Goal: Transaction & Acquisition: Purchase product/service

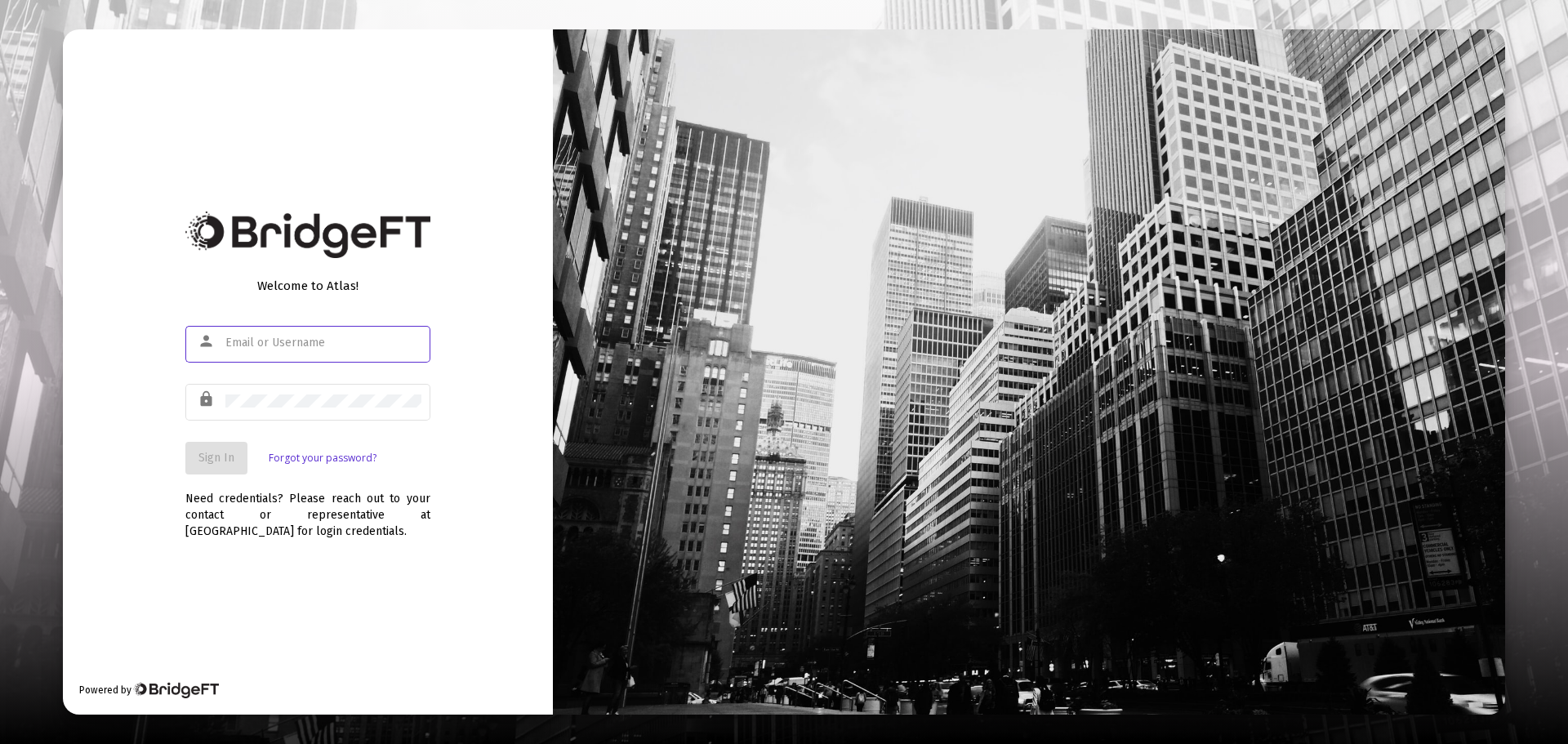
type input "[EMAIL_ADDRESS][DOMAIN_NAME]"
click at [213, 458] on span "Sign In" at bounding box center [216, 458] width 36 height 14
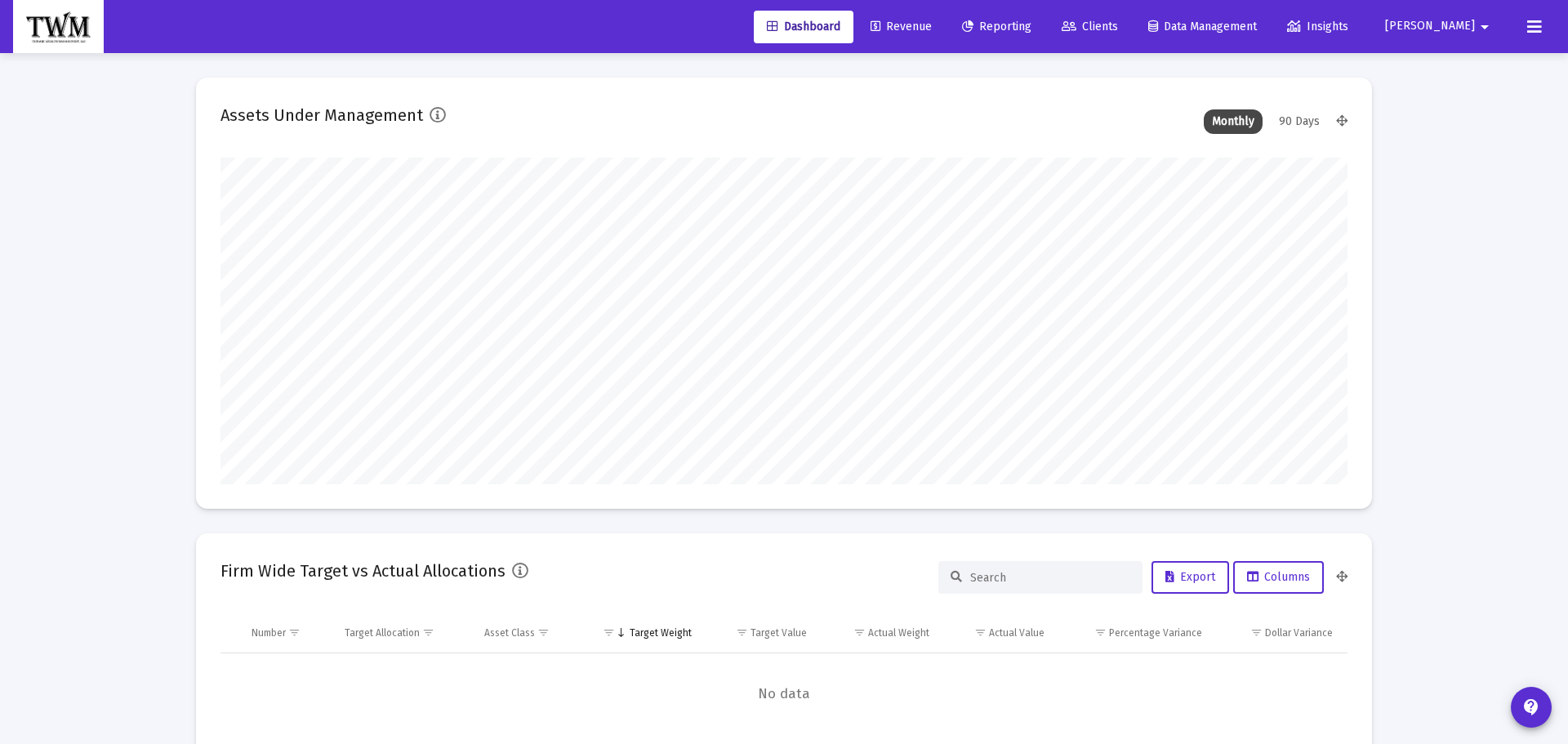
type input "[DATE]"
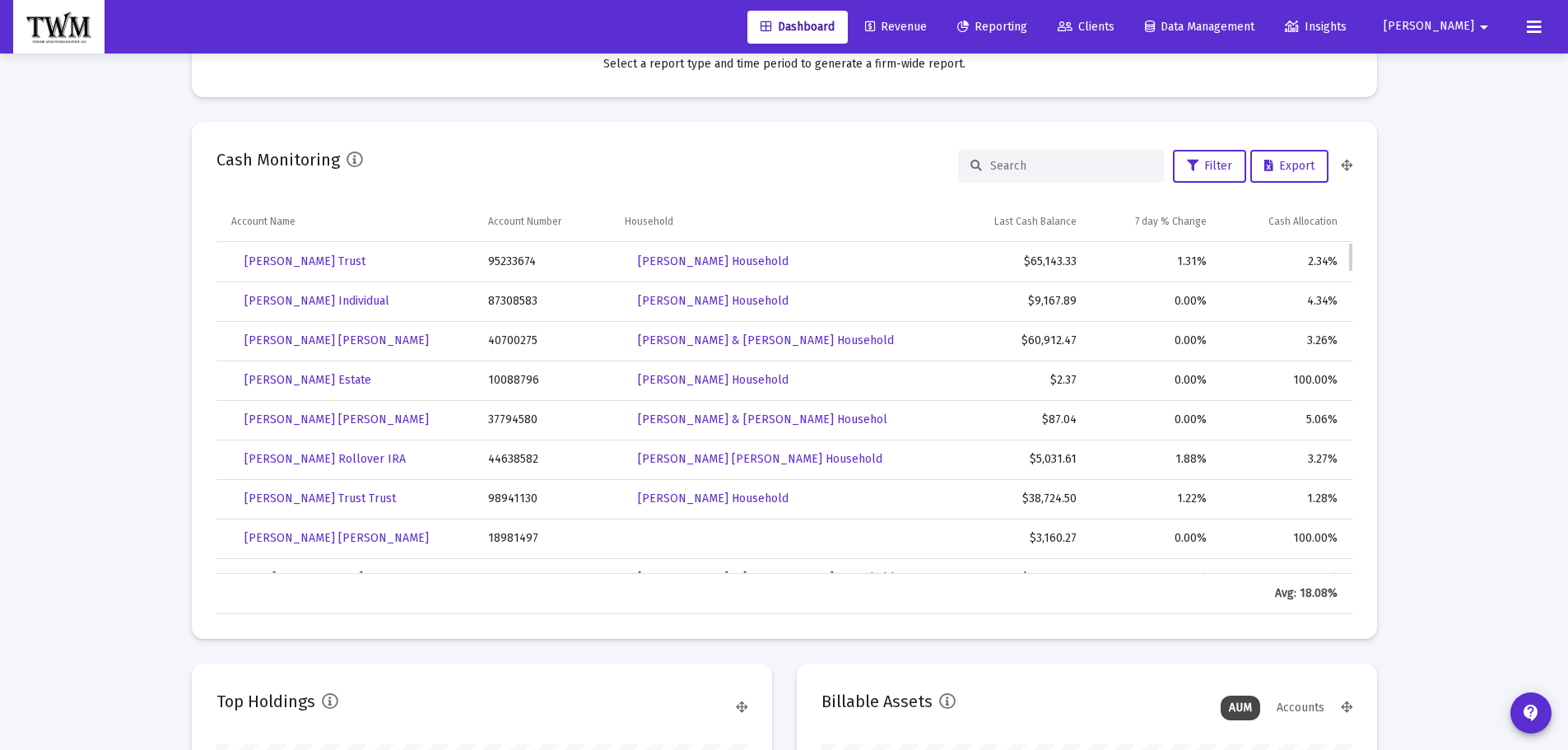
scroll to position [759, 0]
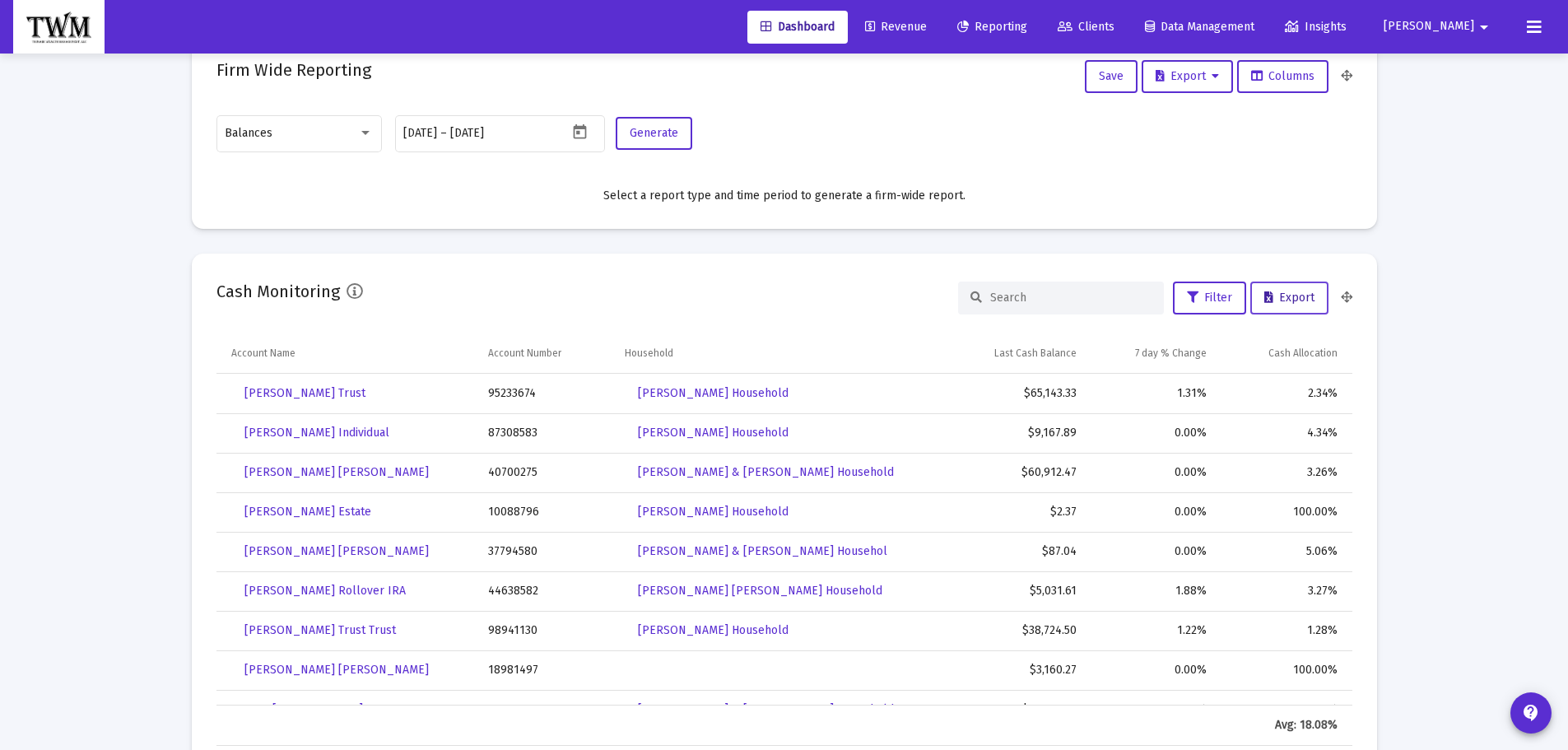
click at [1285, 292] on span "Export" at bounding box center [1289, 297] width 50 height 14
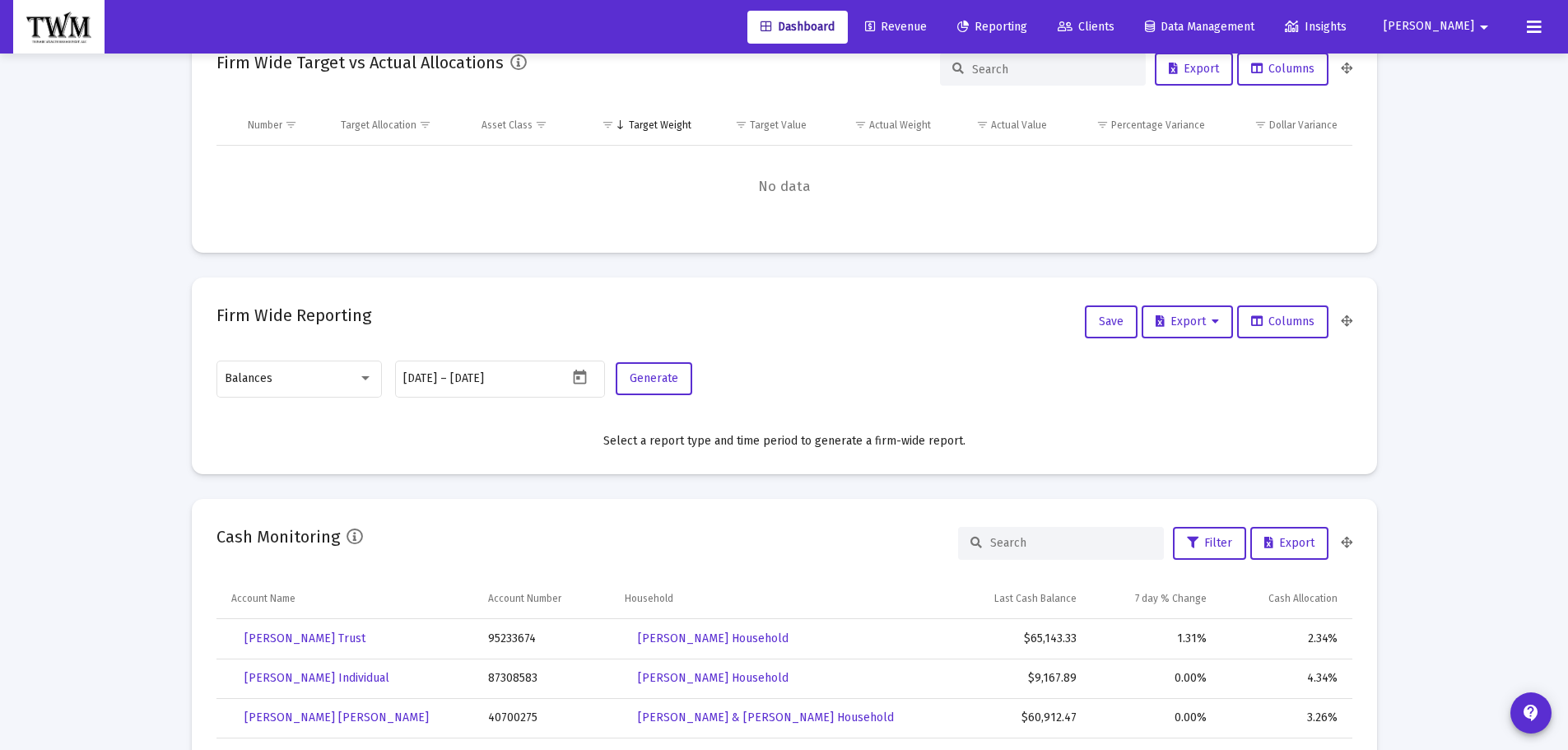
scroll to position [346, 0]
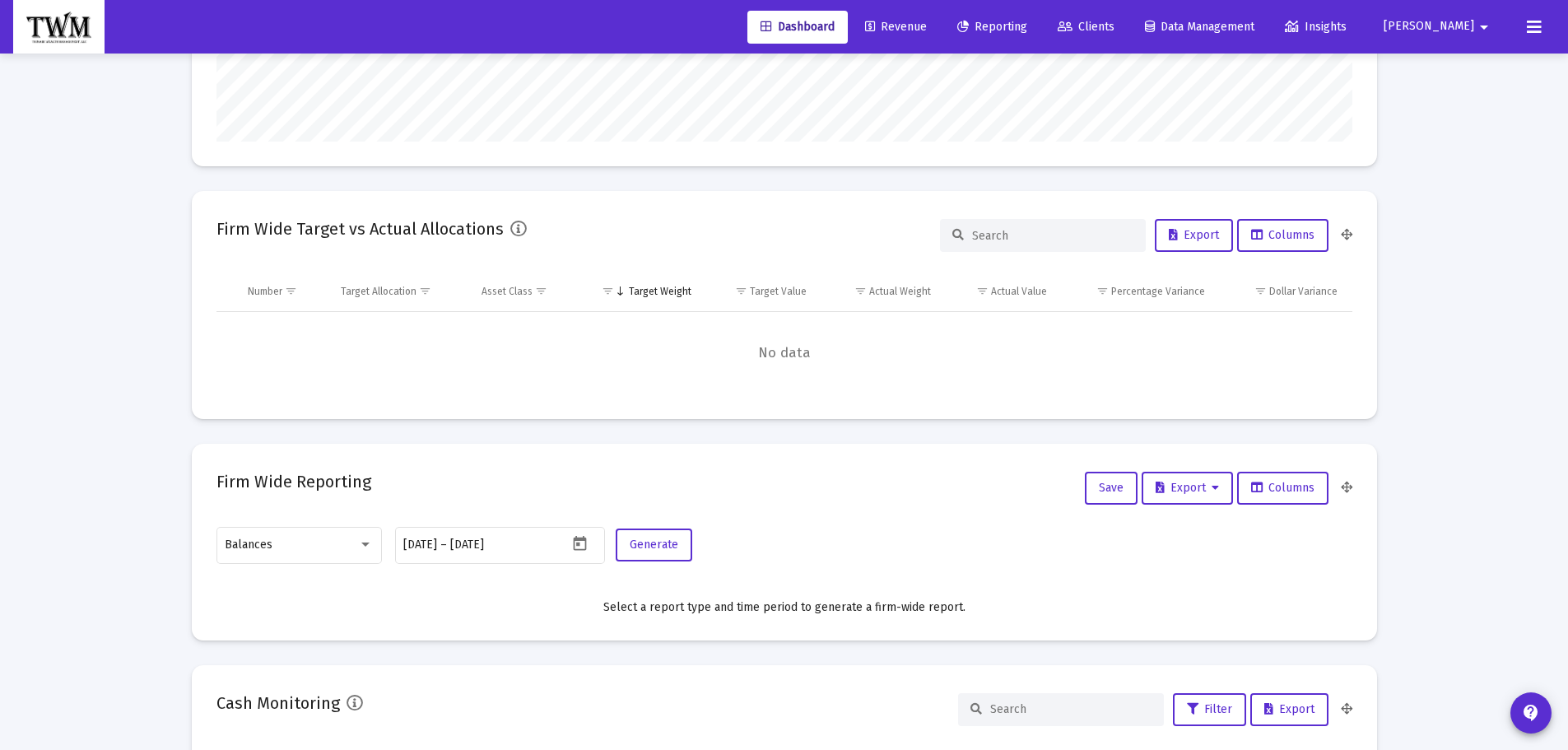
click at [927, 23] on span "Revenue" at bounding box center [895, 27] width 62 height 14
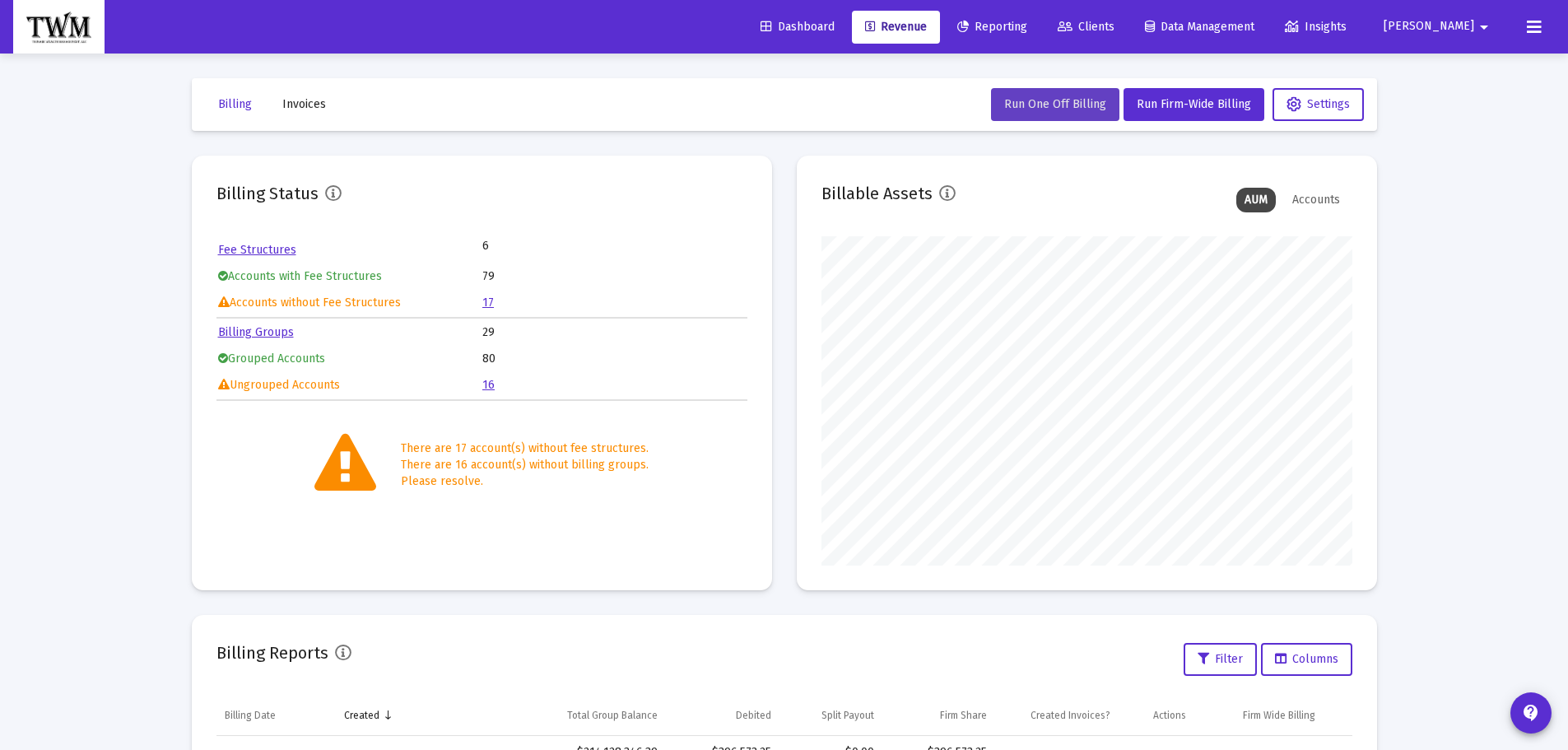
click at [1077, 106] on span "Run One Off Billing" at bounding box center [1055, 104] width 102 height 14
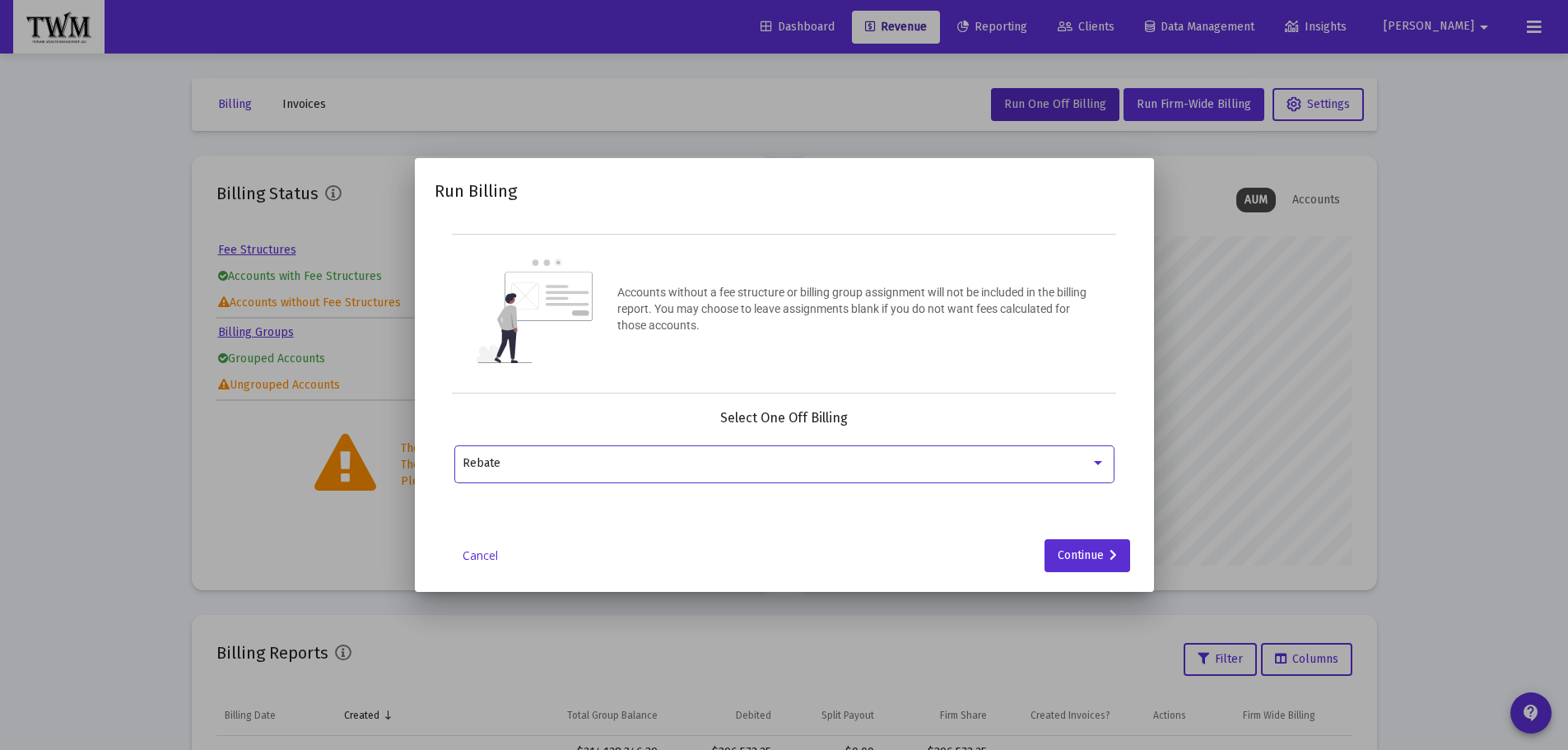
click at [991, 472] on div "Rebate" at bounding box center [783, 463] width 642 height 40
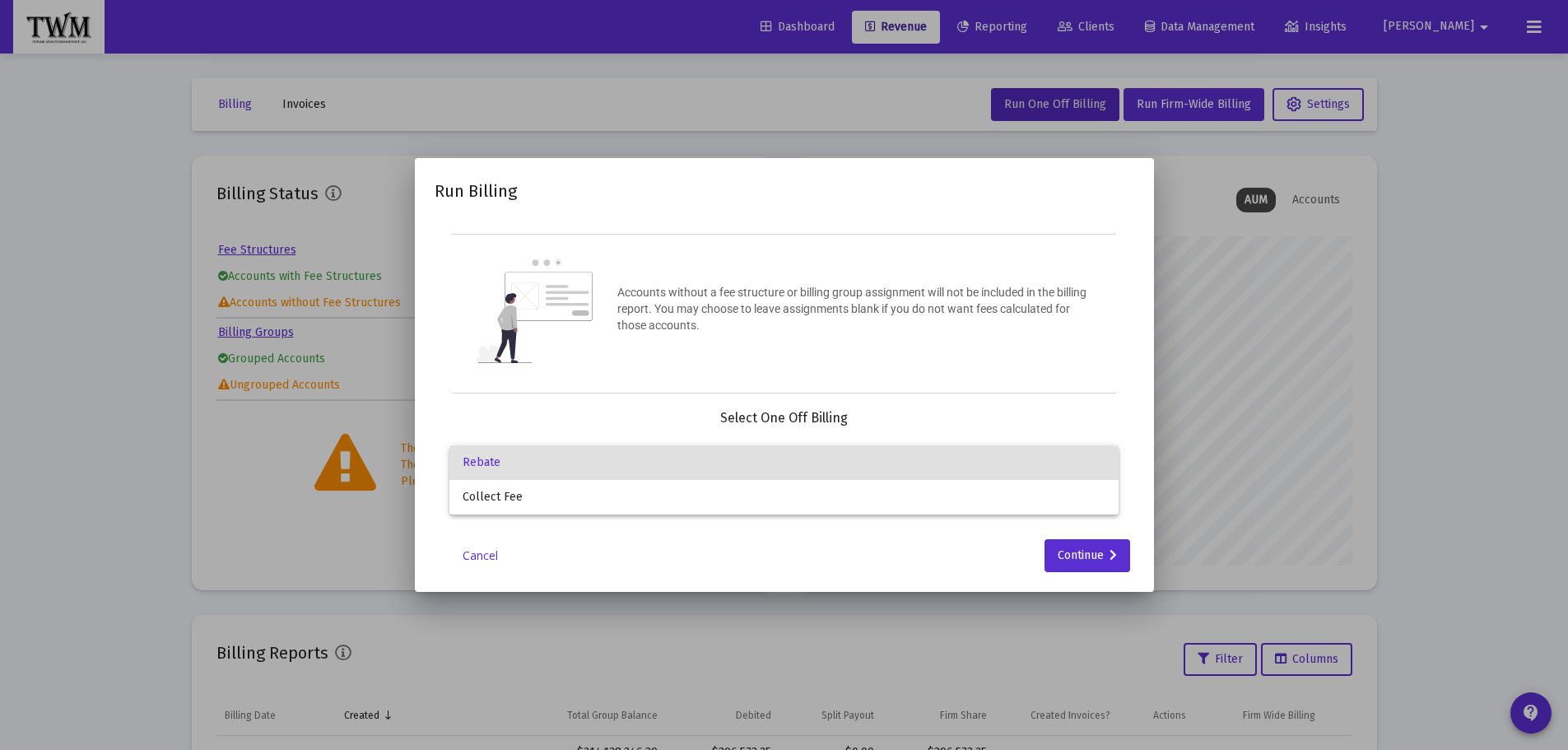
click at [486, 557] on div at bounding box center [784, 375] width 1568 height 750
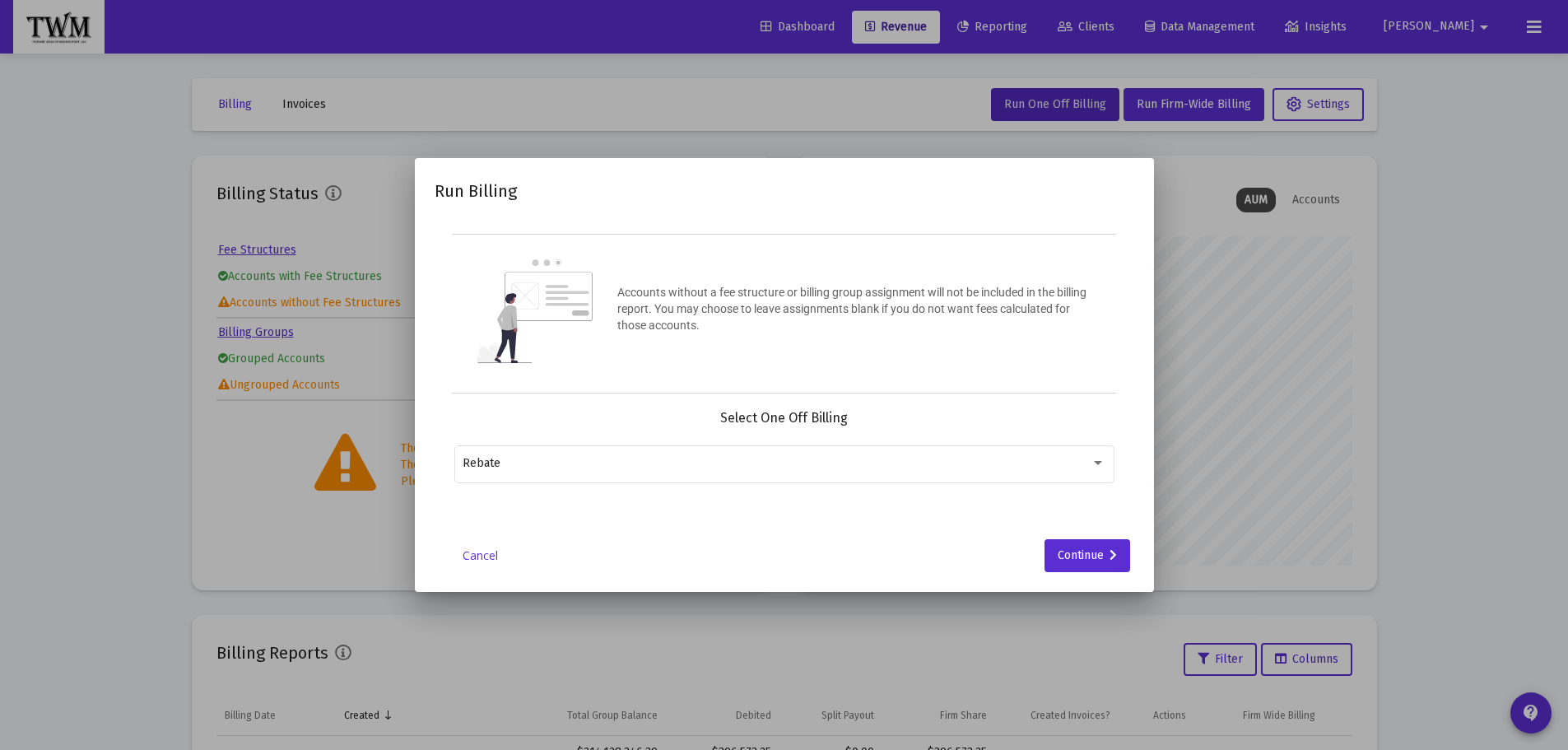
click at [475, 557] on link "Cancel" at bounding box center [481, 555] width 83 height 17
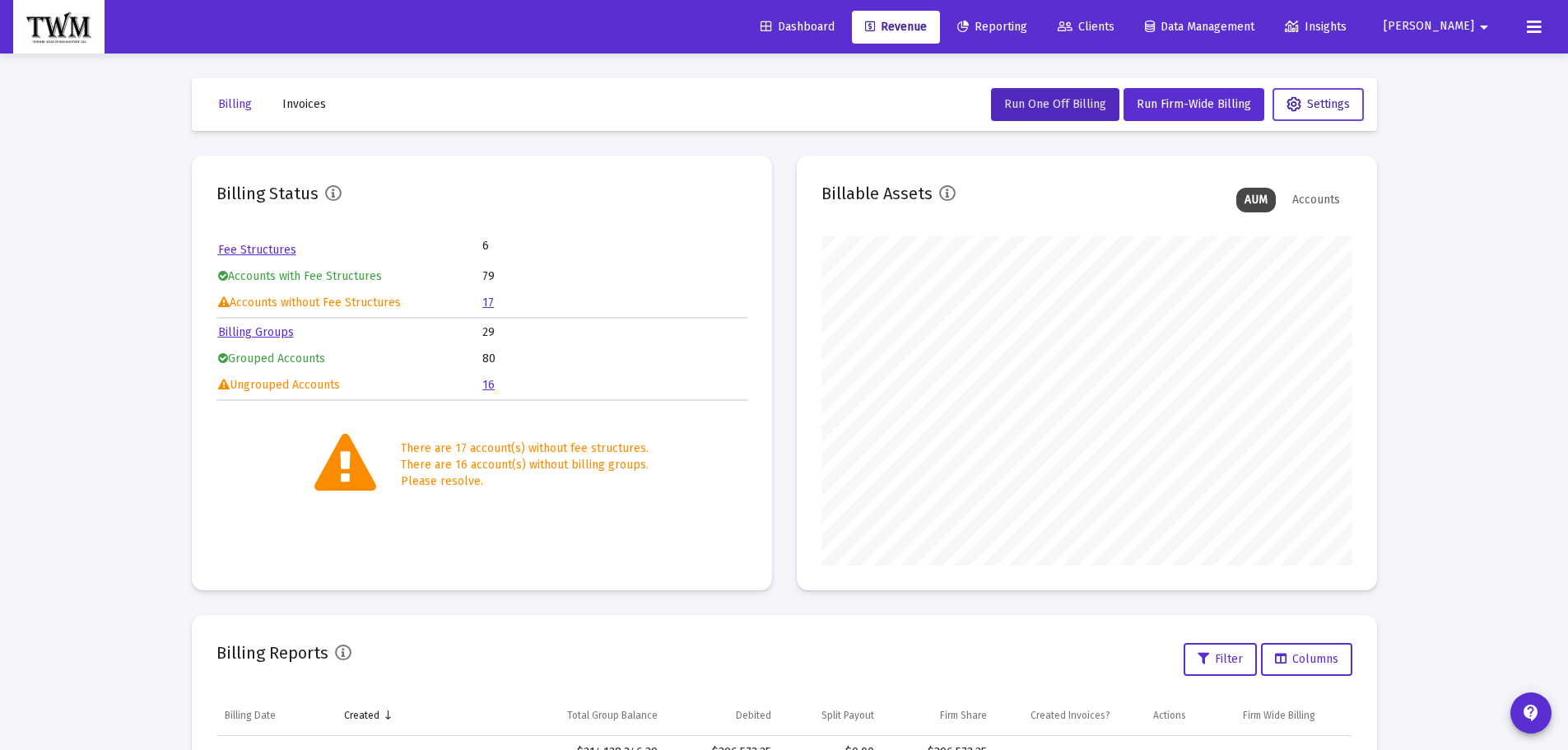
click at [1315, 109] on span "Settings" at bounding box center [1318, 104] width 63 height 14
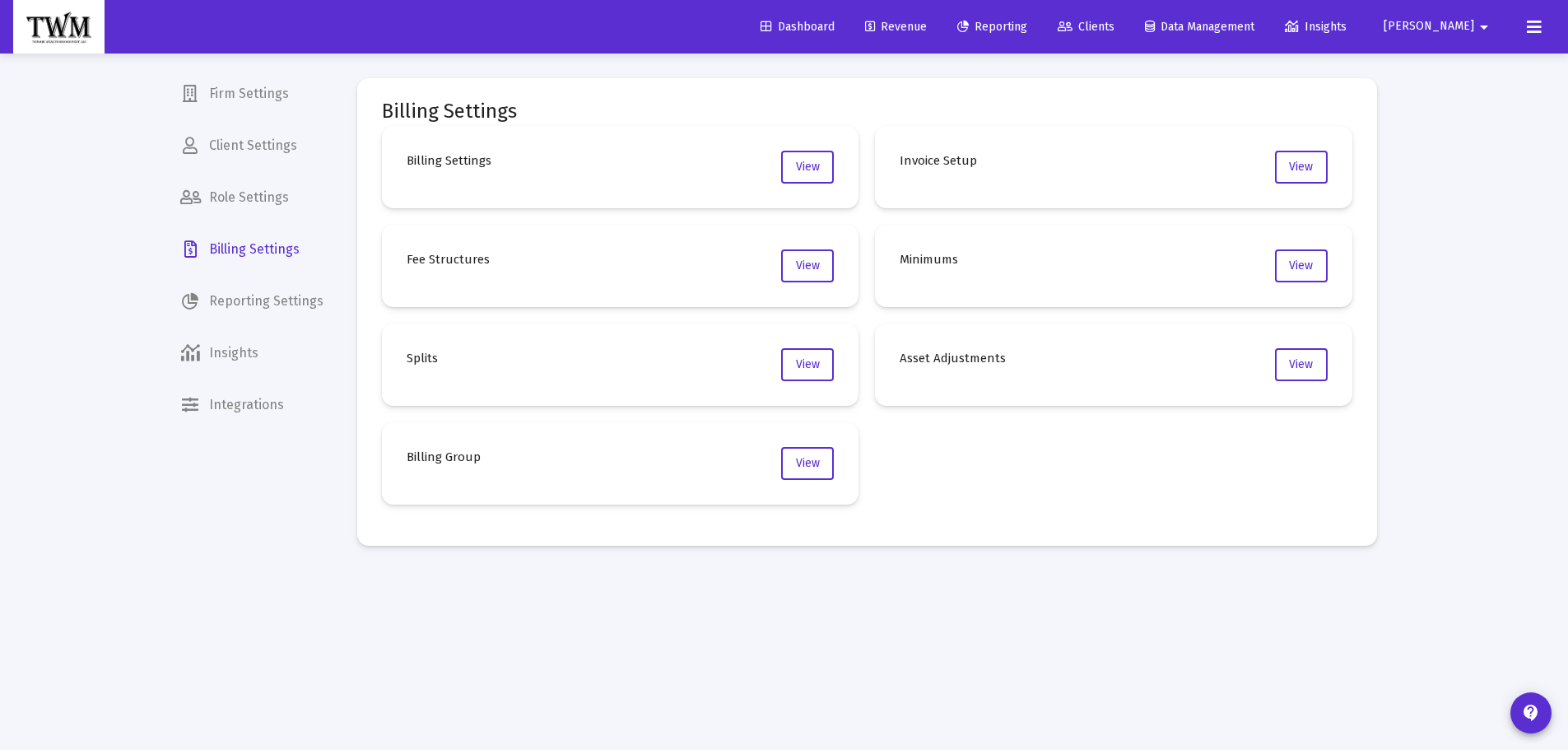
click at [916, 25] on span "Revenue" at bounding box center [895, 27] width 62 height 14
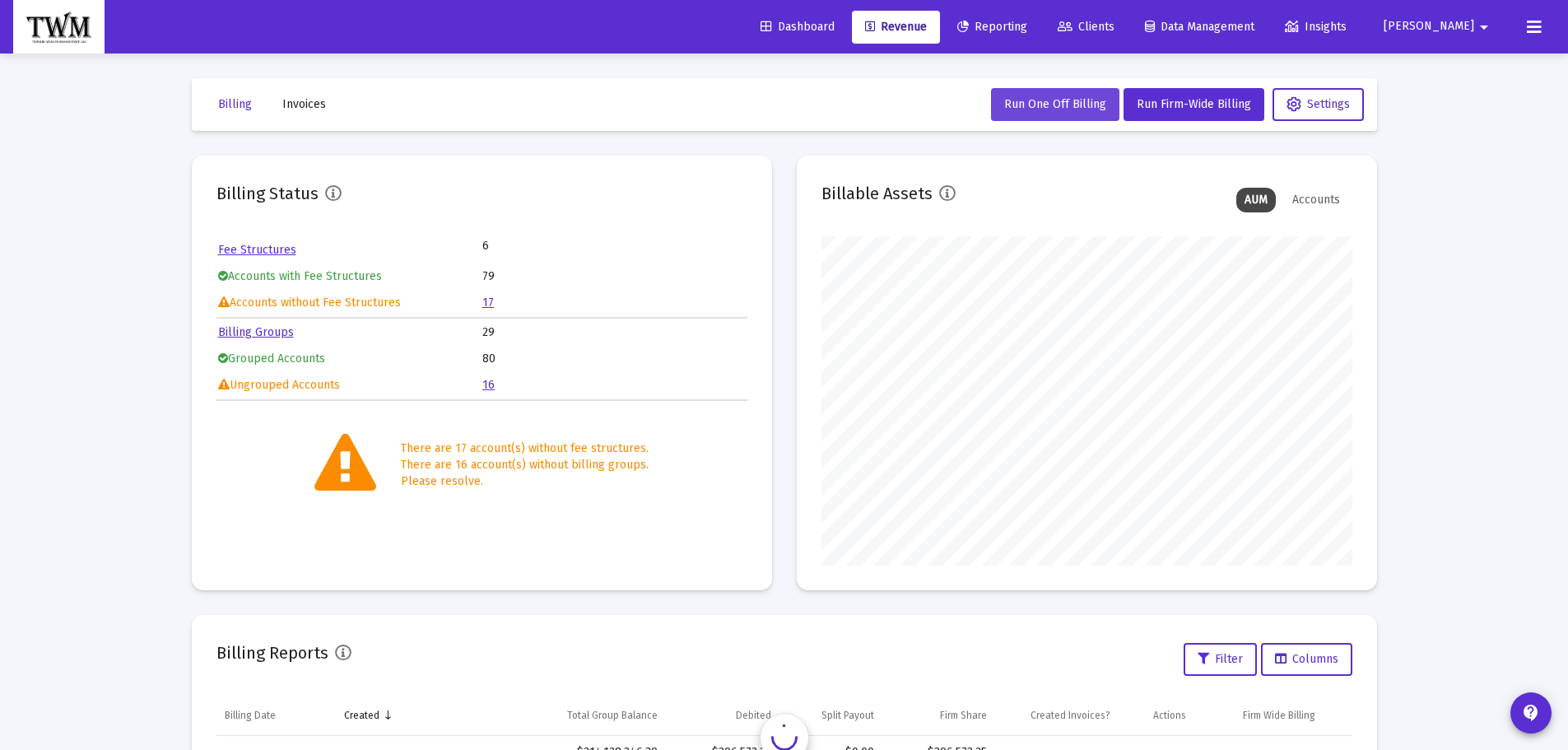
scroll to position [330, 531]
click at [1182, 104] on span "Run Firm-Wide Billing" at bounding box center [1194, 104] width 114 height 14
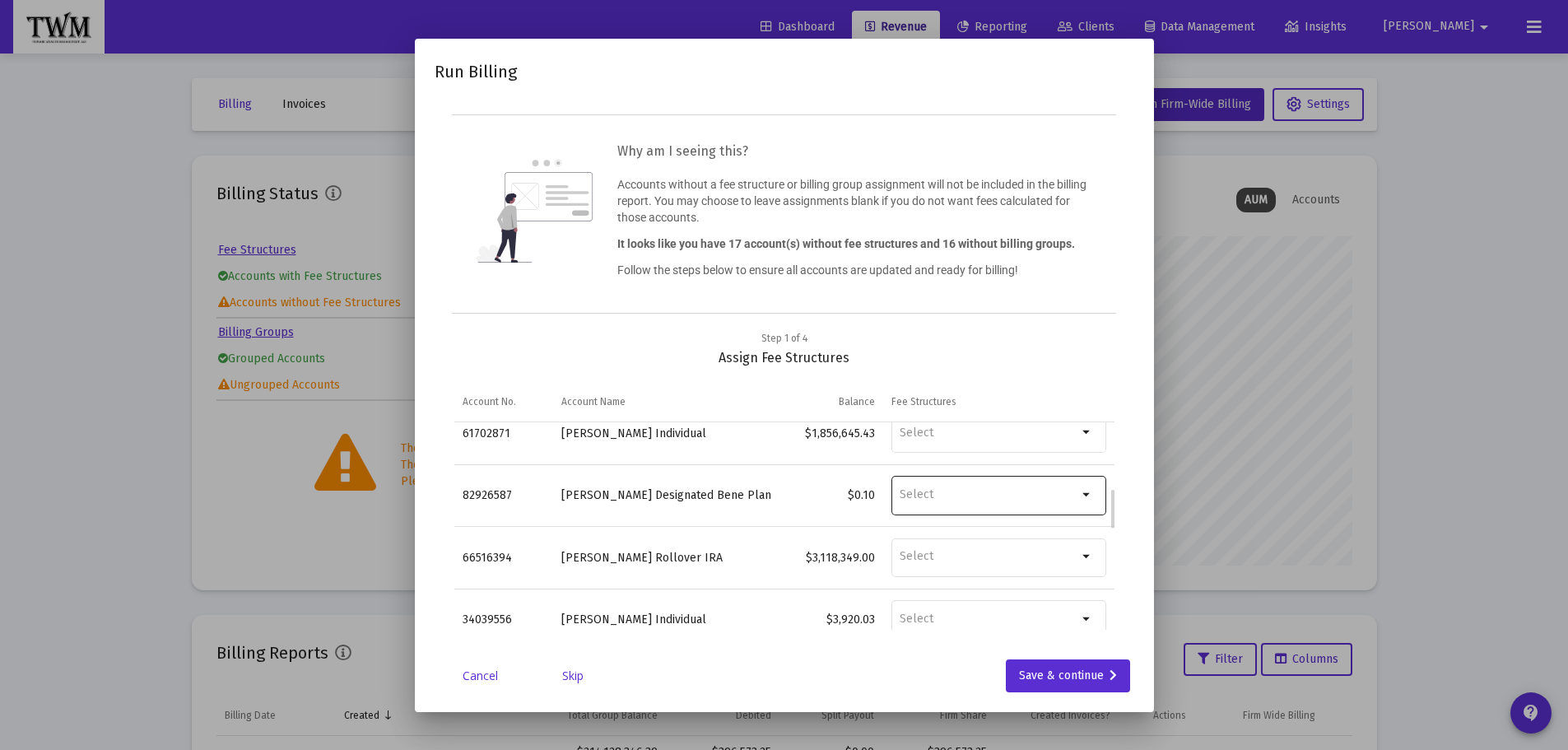
scroll to position [411, 0]
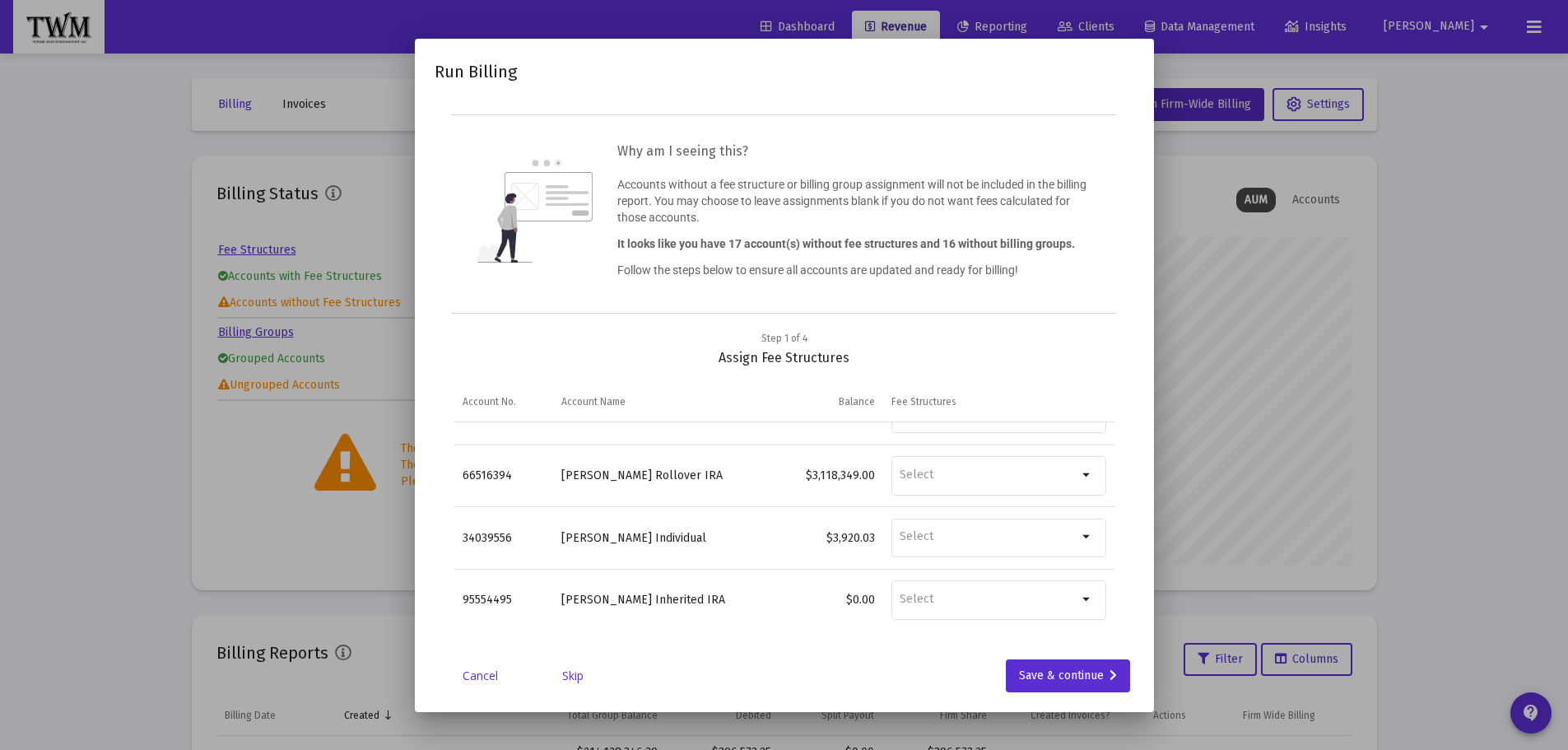
click at [572, 676] on link "Skip" at bounding box center [573, 676] width 83 height 17
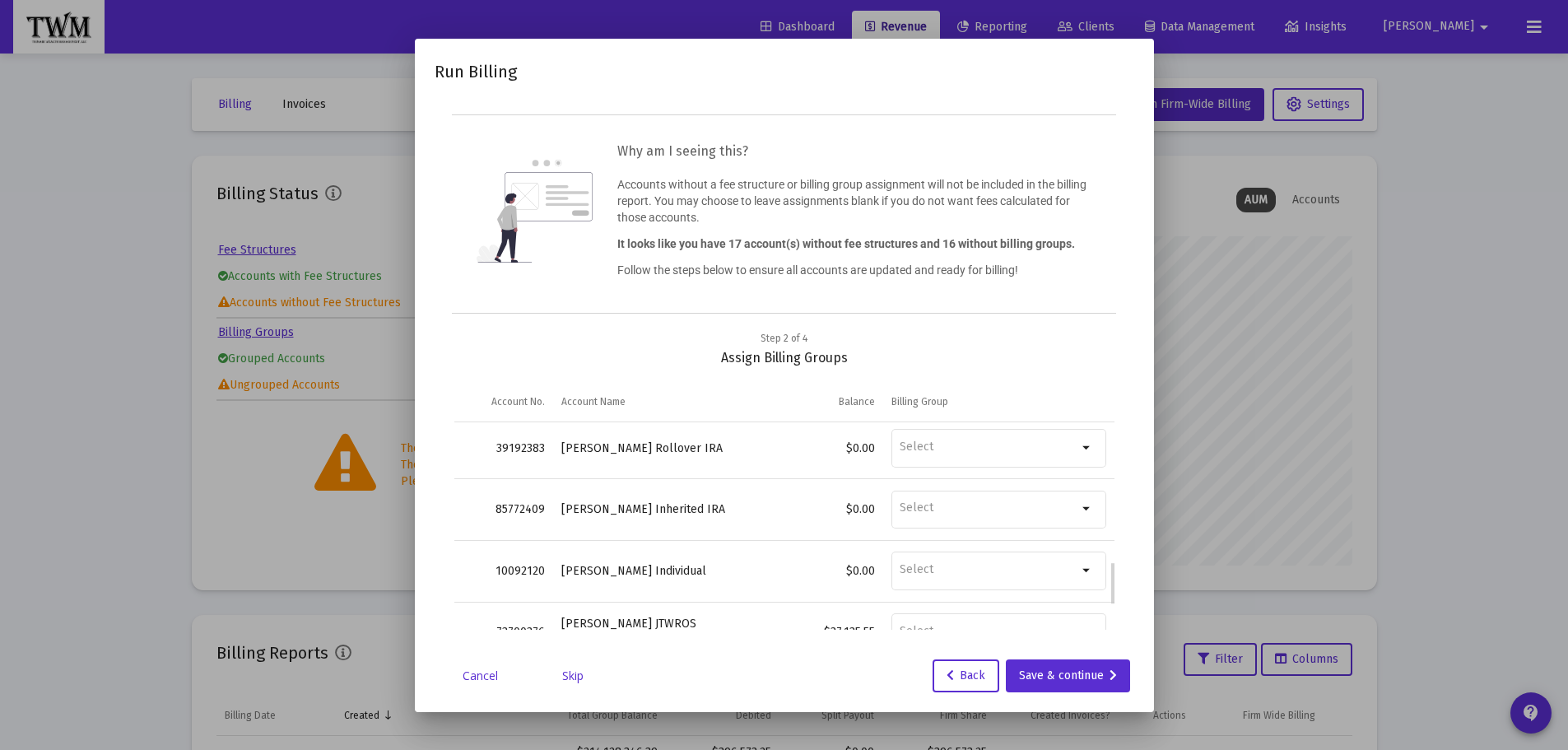
scroll to position [775, 0]
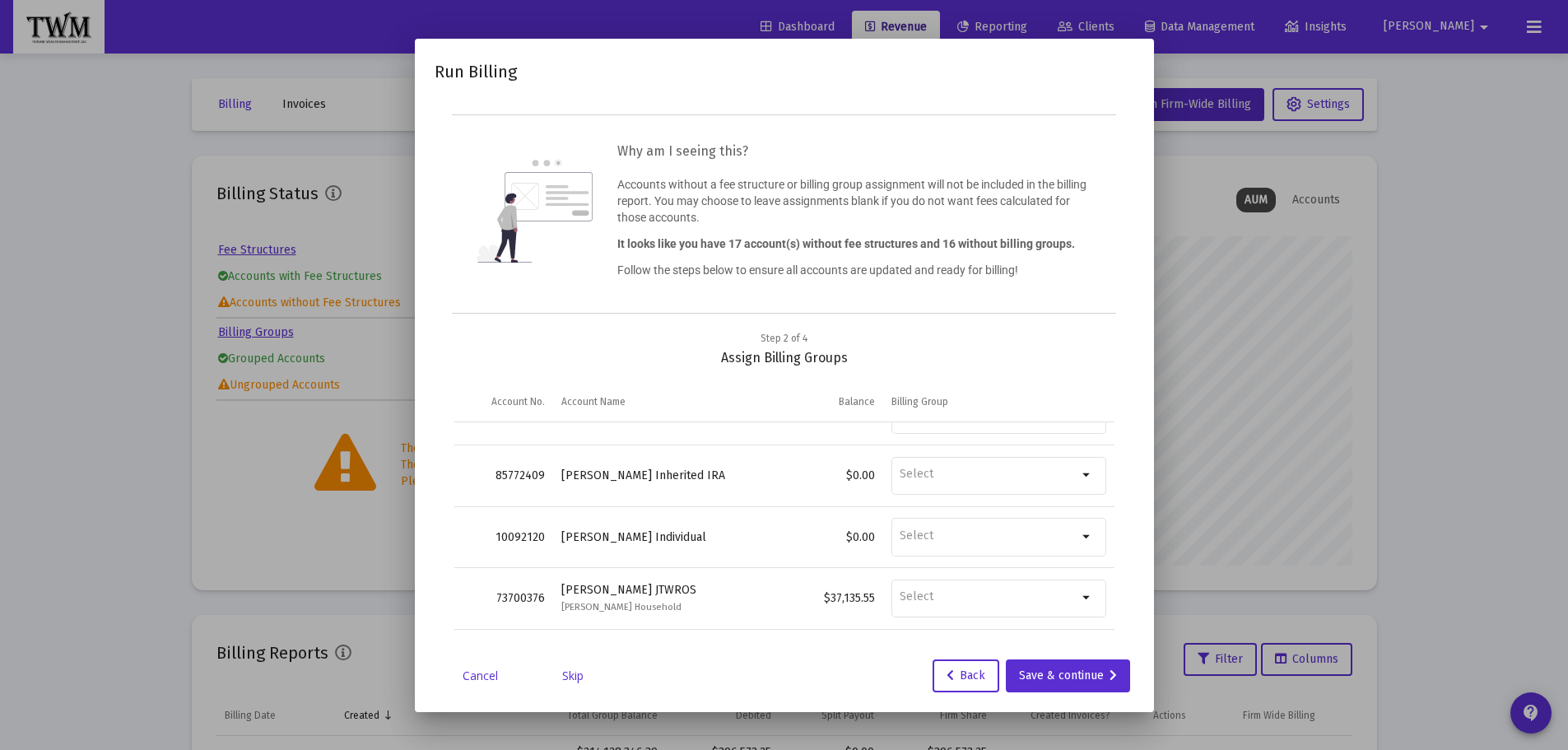
click at [563, 675] on link "Skip" at bounding box center [573, 676] width 83 height 17
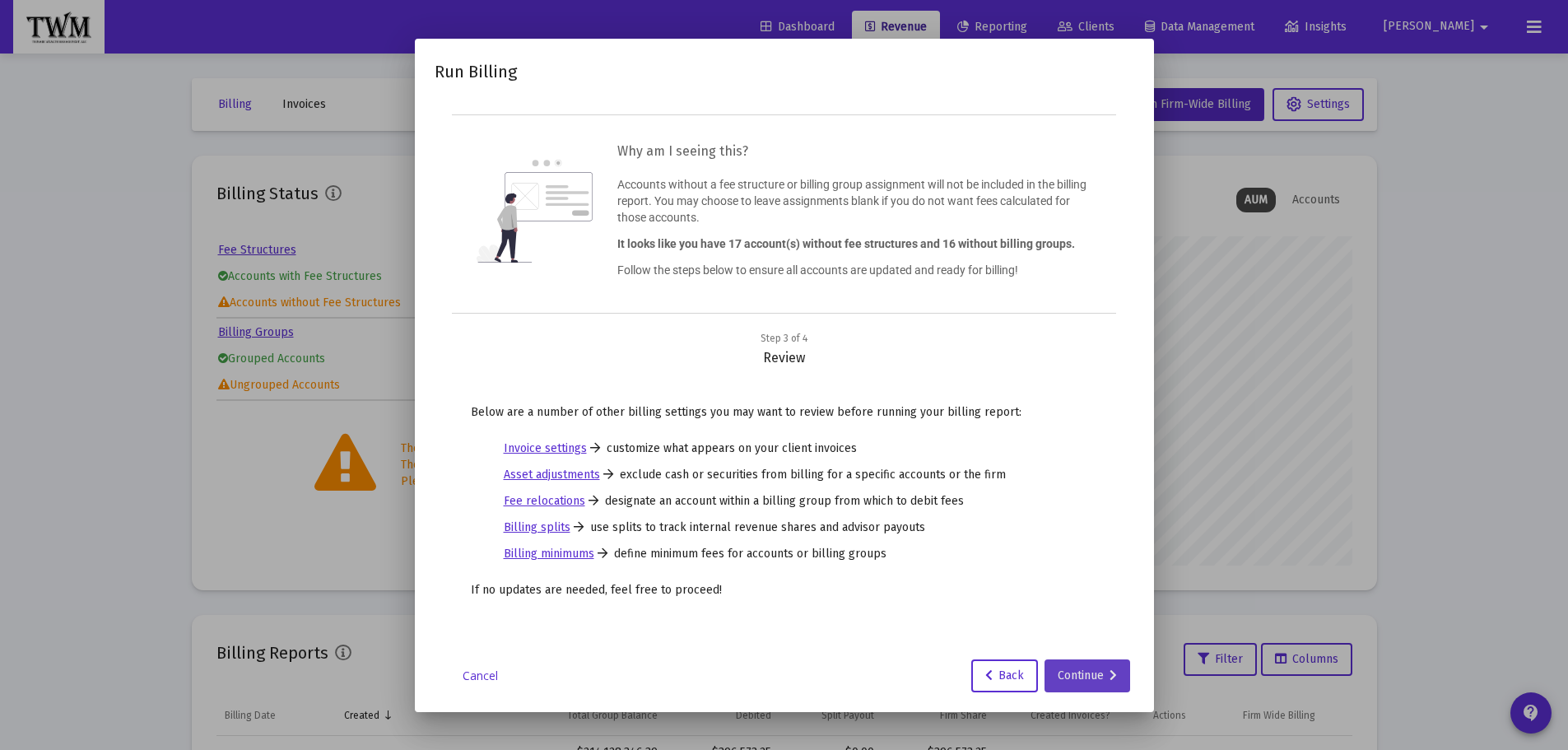
click at [1091, 676] on div "Continue" at bounding box center [1087, 675] width 59 height 32
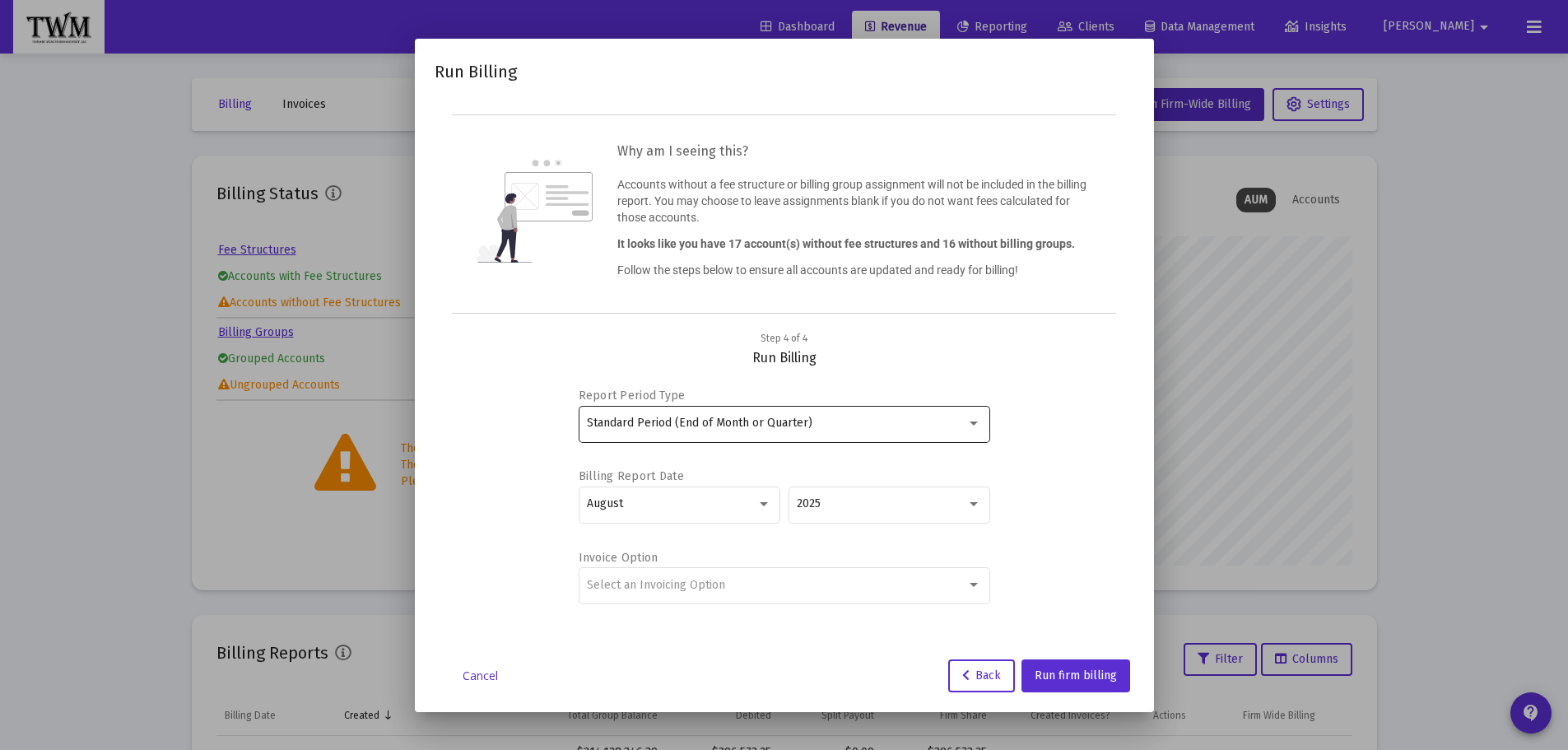
click at [724, 423] on span "Standard Period (End of Month or Quarter)" at bounding box center [699, 423] width 225 height 14
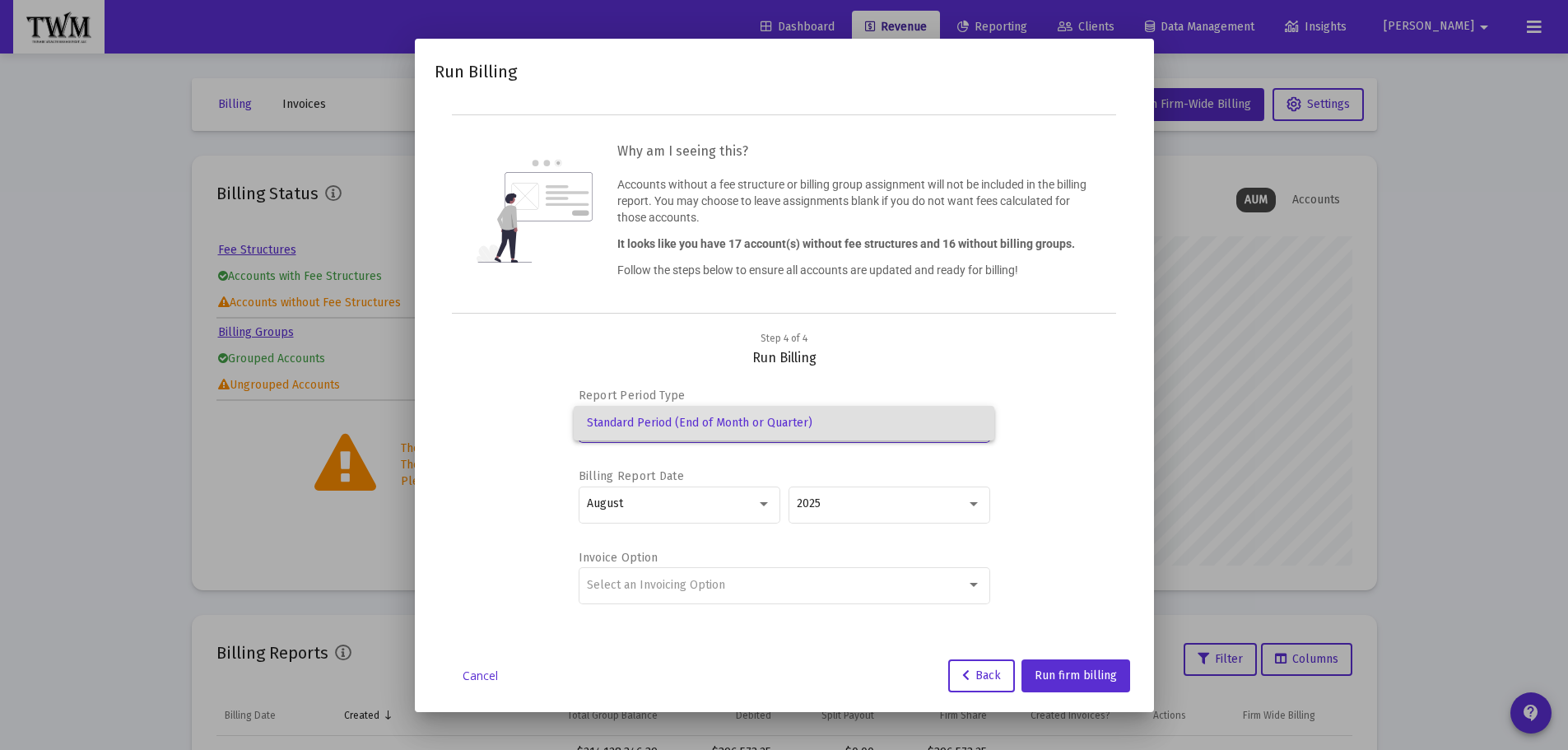
click at [700, 588] on div at bounding box center [784, 375] width 1568 height 750
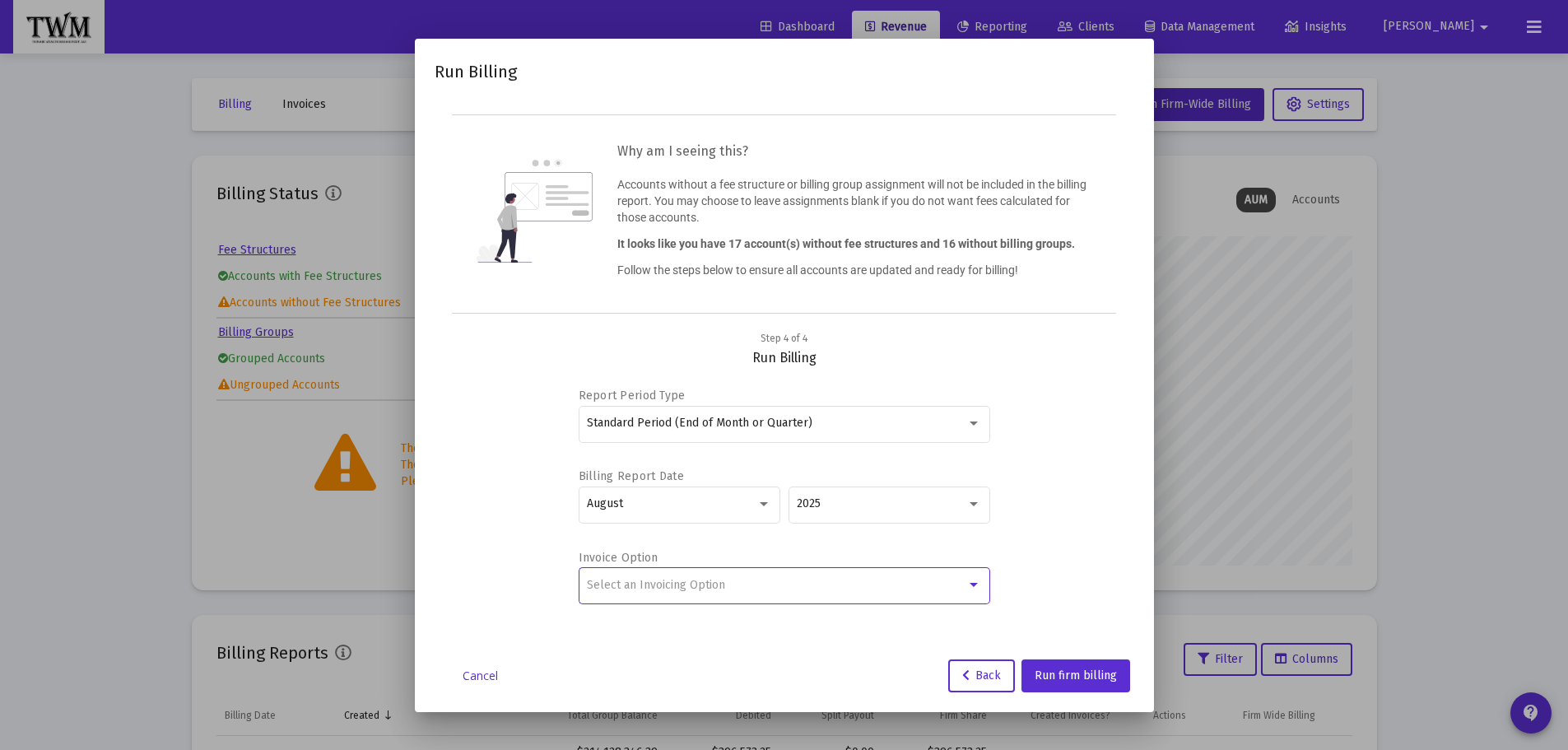
click at [806, 590] on div "Select an Invoicing Option" at bounding box center [777, 585] width 380 height 13
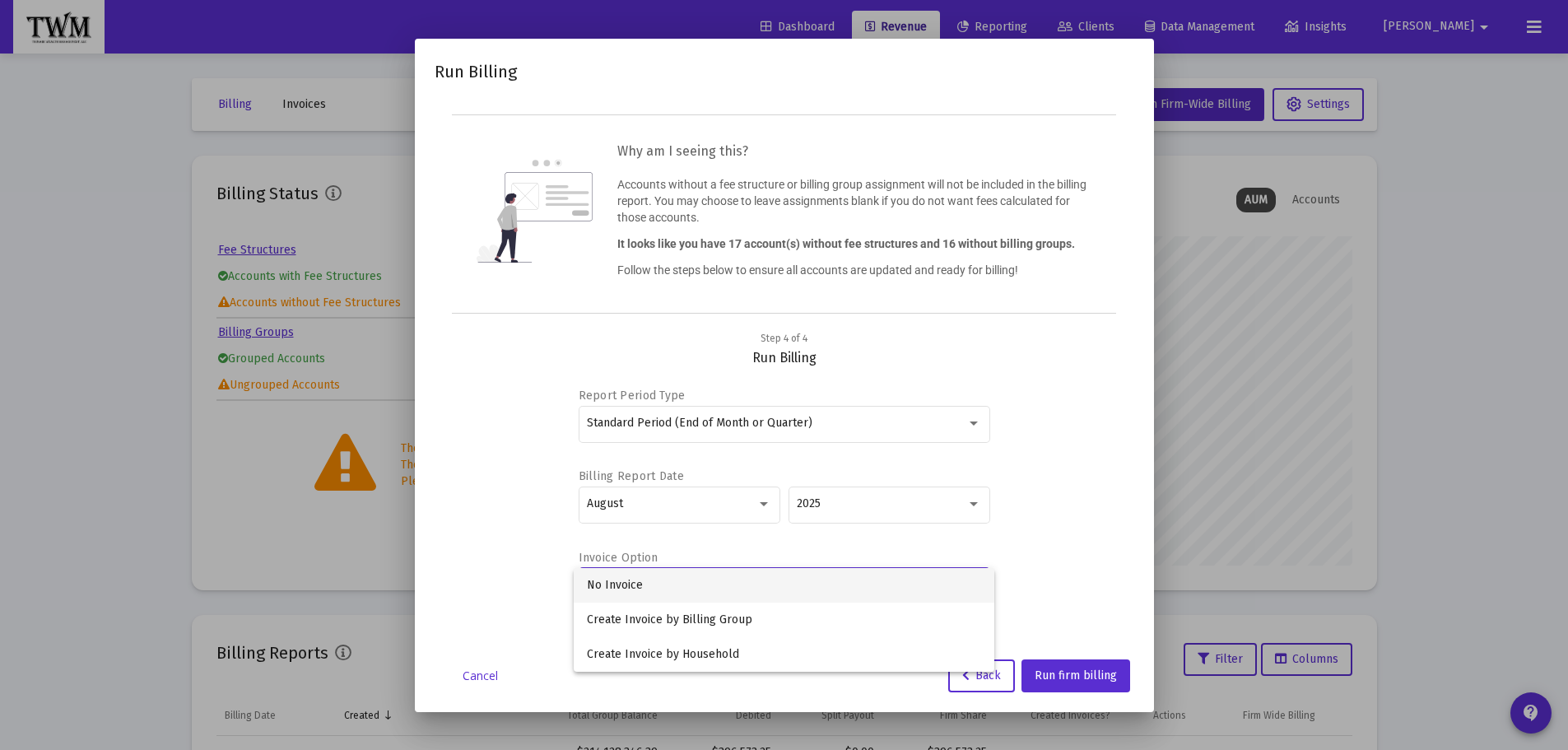
click at [1010, 436] on div at bounding box center [784, 375] width 1568 height 750
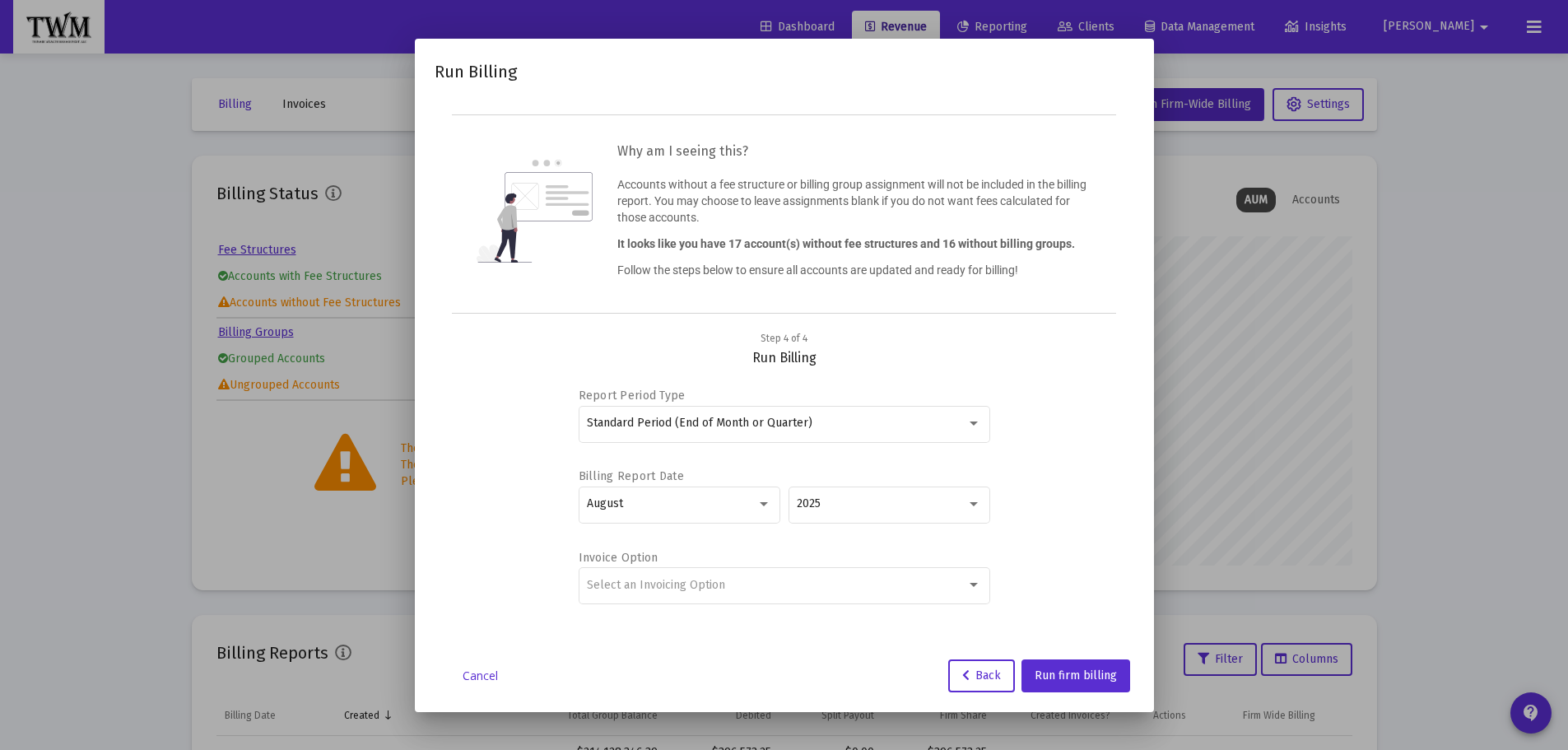
click at [486, 675] on link "Cancel" at bounding box center [481, 676] width 83 height 17
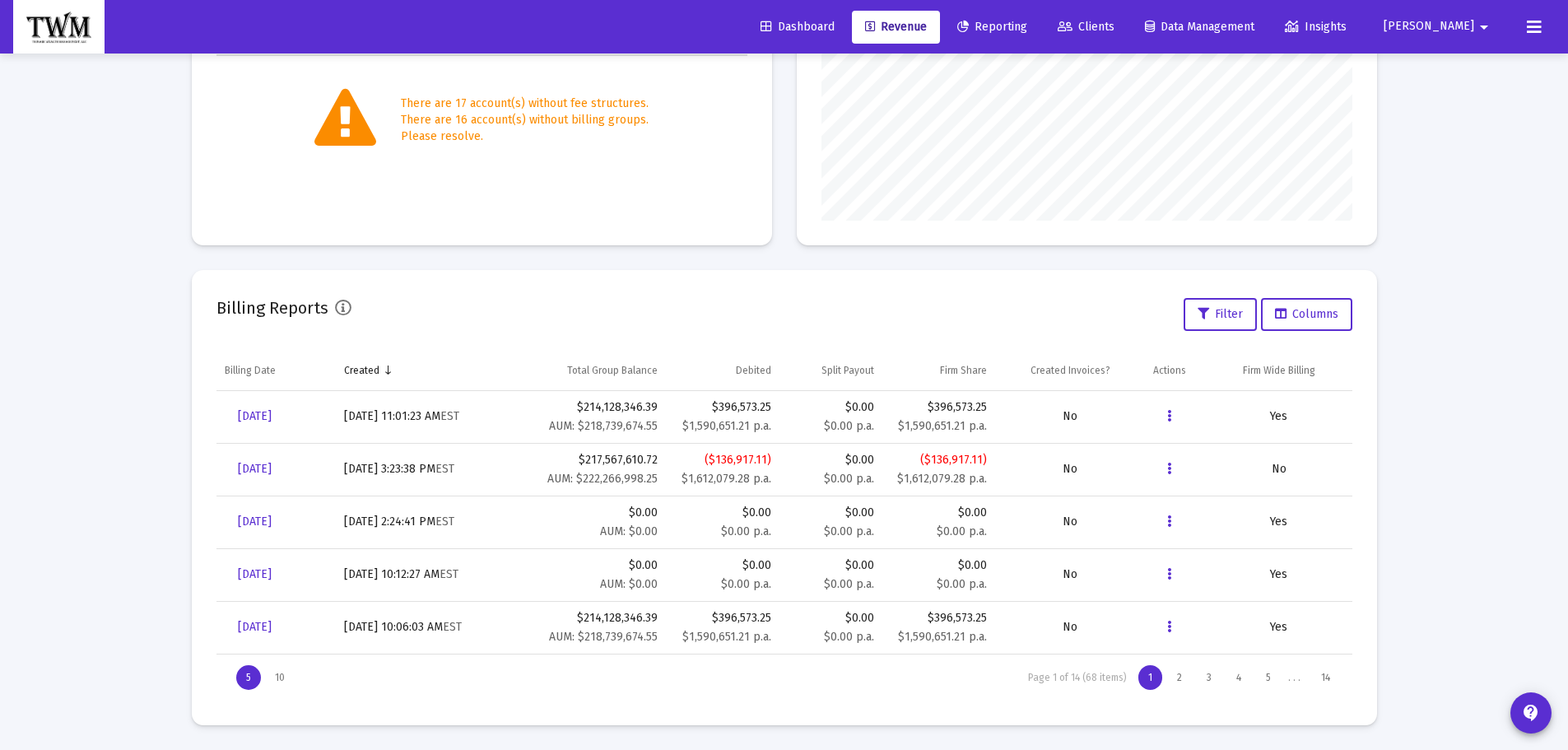
scroll to position [0, 0]
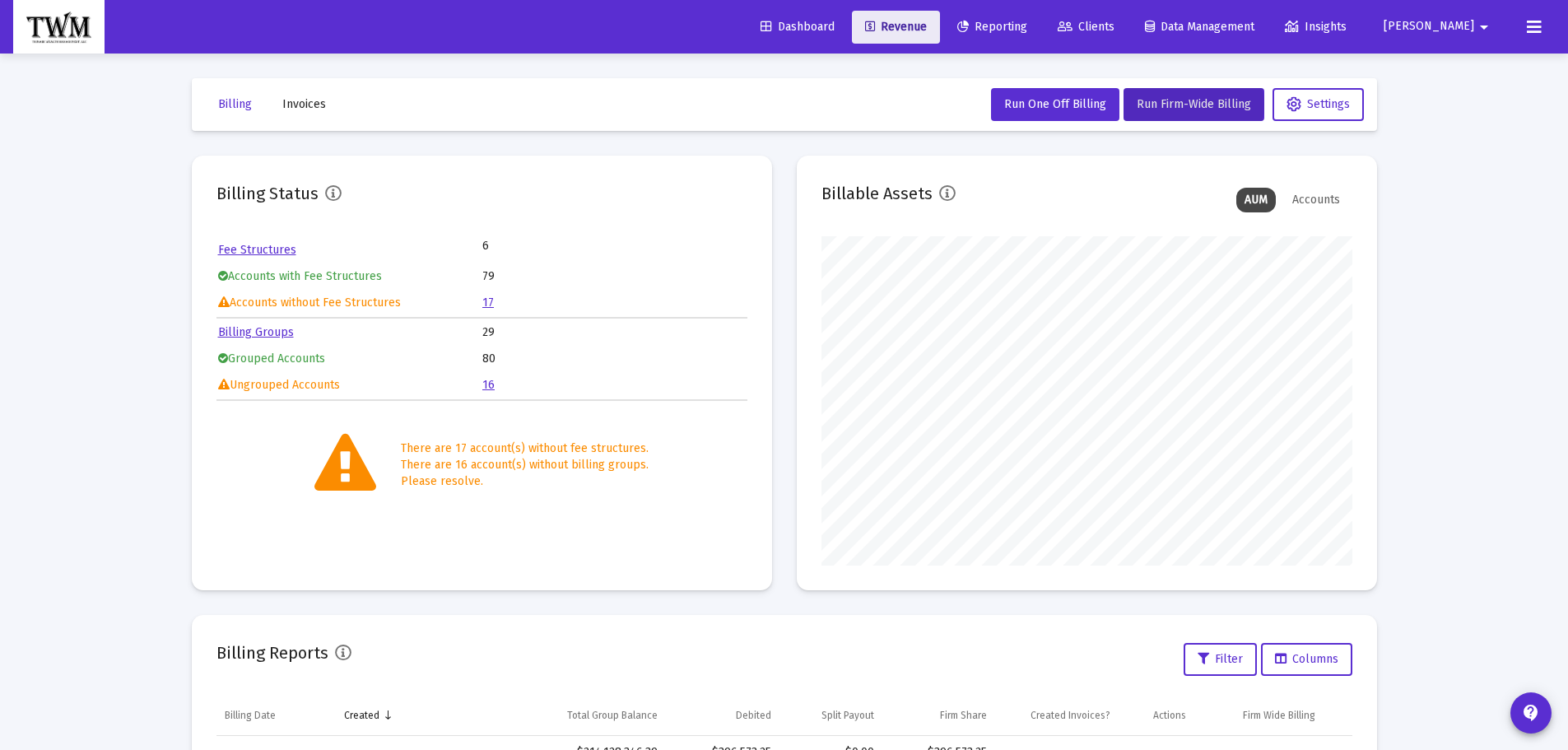
click at [927, 24] on span "Revenue" at bounding box center [895, 27] width 62 height 14
click at [1060, 104] on span "Run One Off Billing" at bounding box center [1055, 104] width 102 height 14
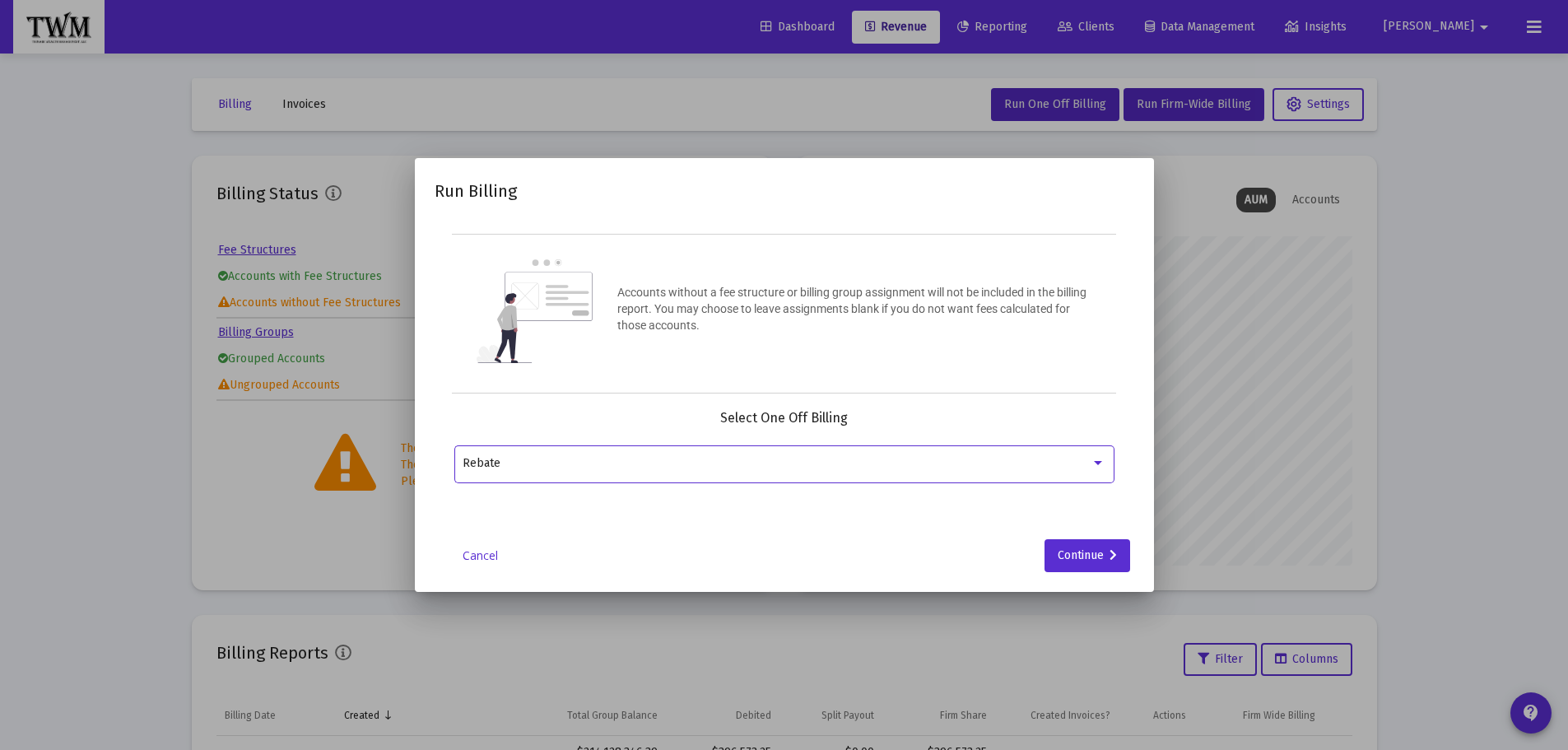
click at [930, 462] on div "Rebate" at bounding box center [776, 463] width 628 height 13
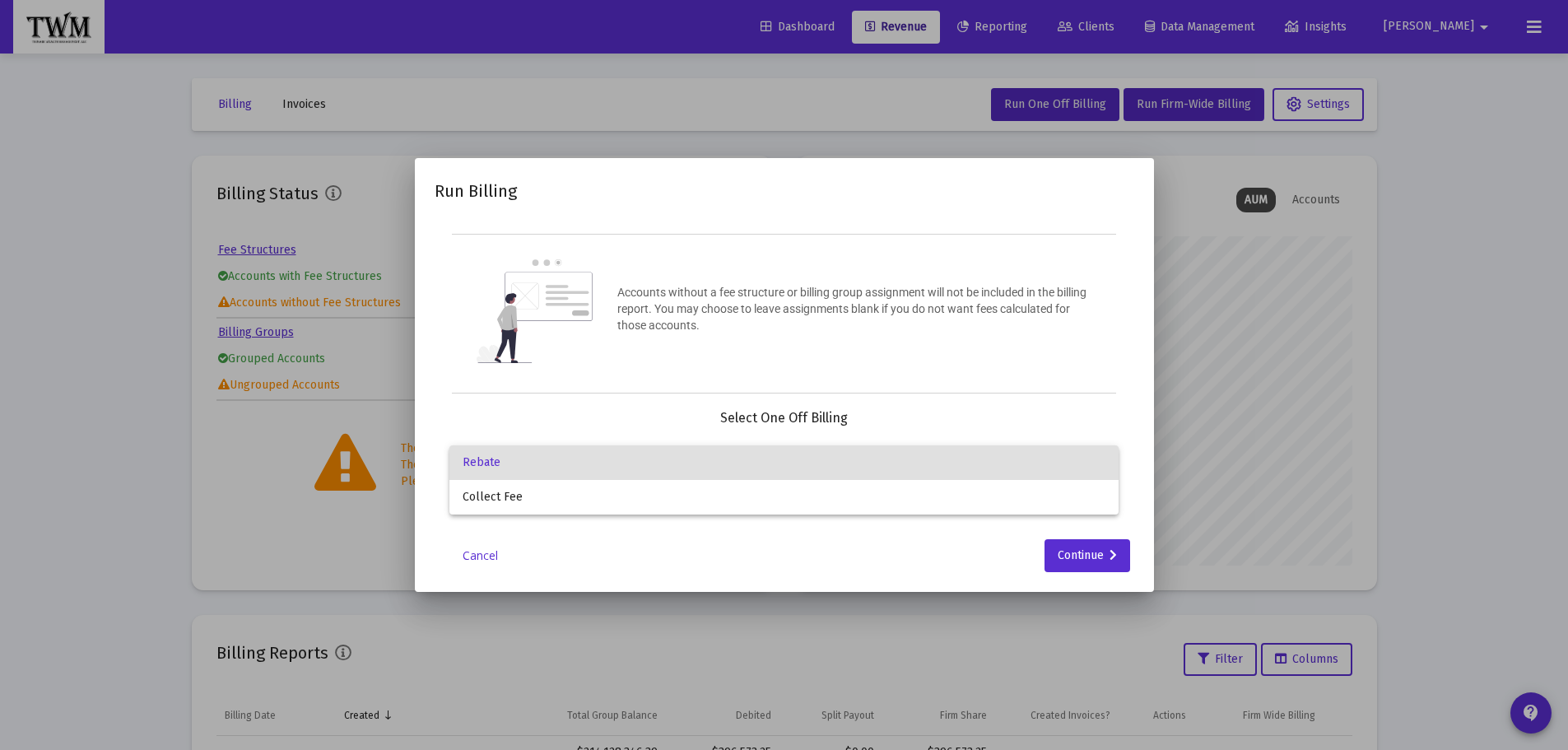
click at [839, 345] on div at bounding box center [784, 375] width 1568 height 750
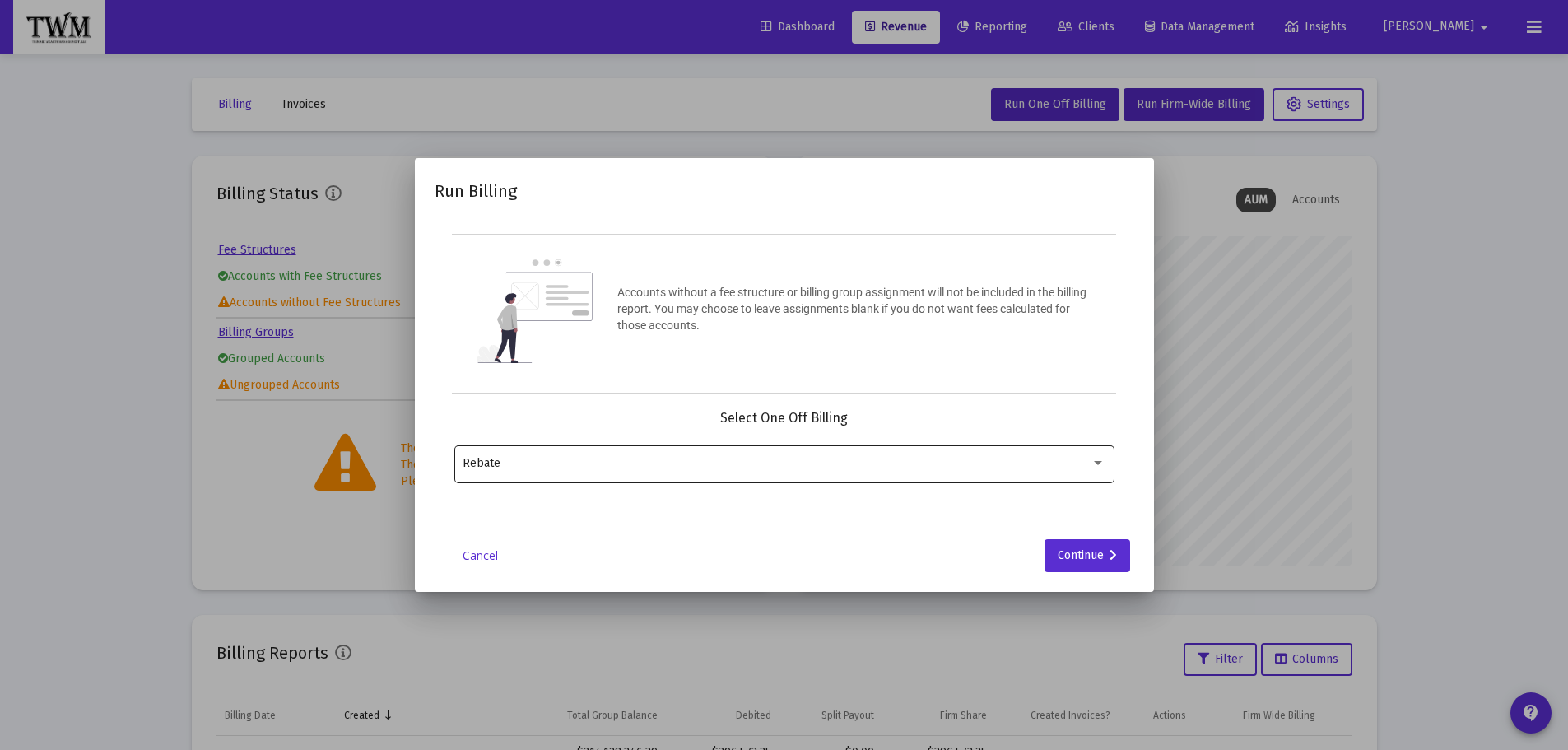
click at [864, 465] on div "Rebate" at bounding box center [776, 463] width 628 height 13
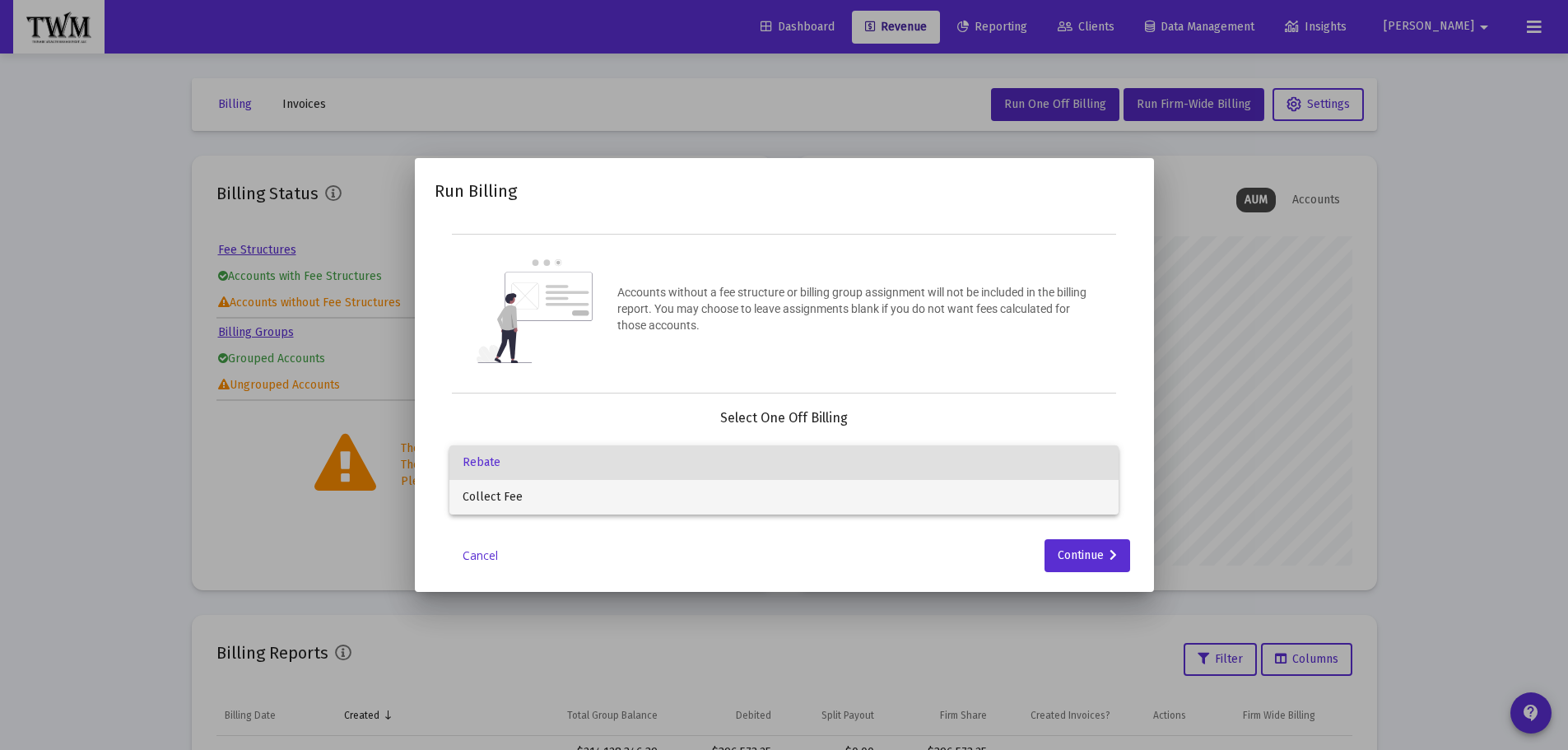
click at [861, 485] on span "Collect Fee" at bounding box center [783, 497] width 642 height 34
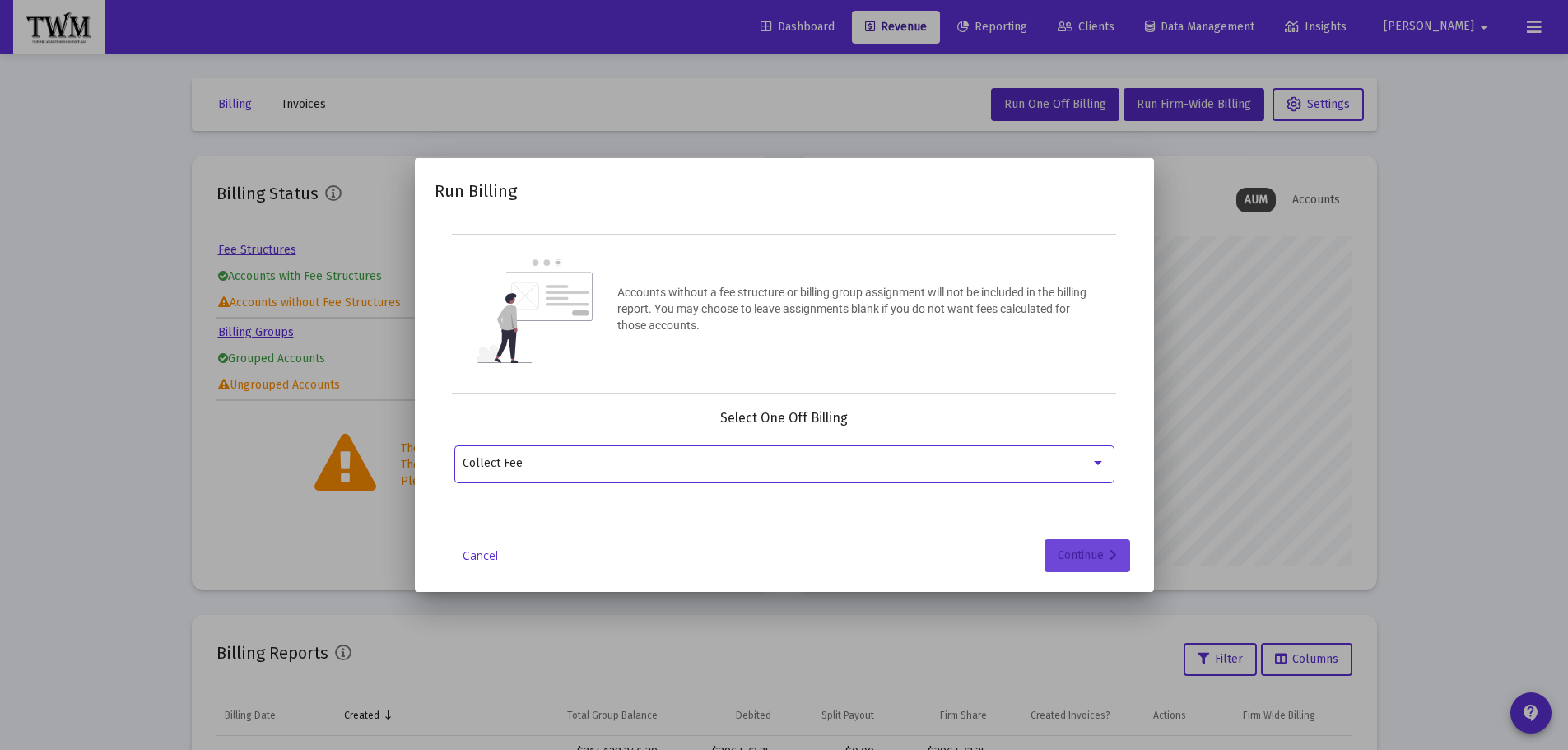
click at [1076, 558] on div "Continue" at bounding box center [1087, 555] width 59 height 32
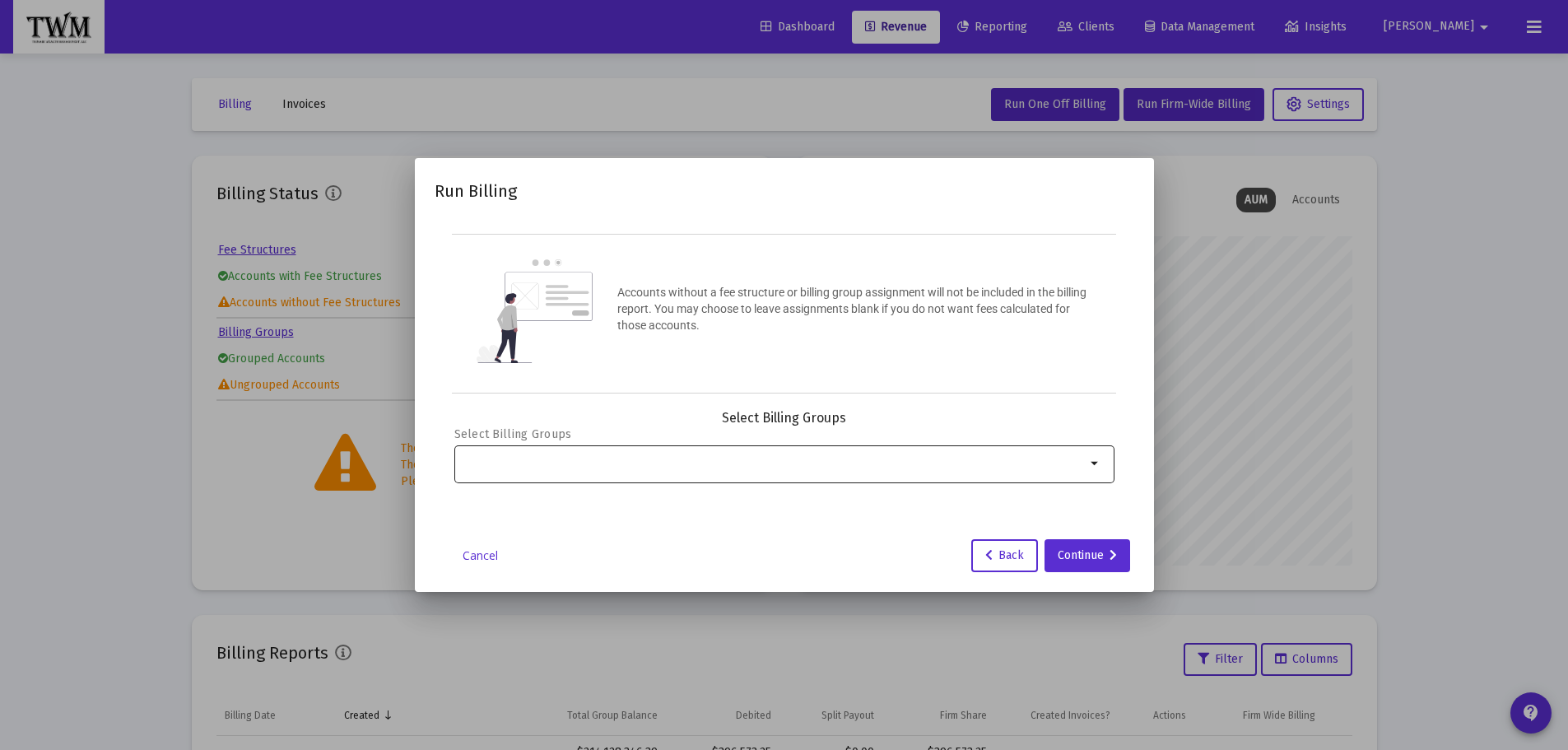
click at [817, 469] on input "Selection" at bounding box center [773, 463] width 623 height 13
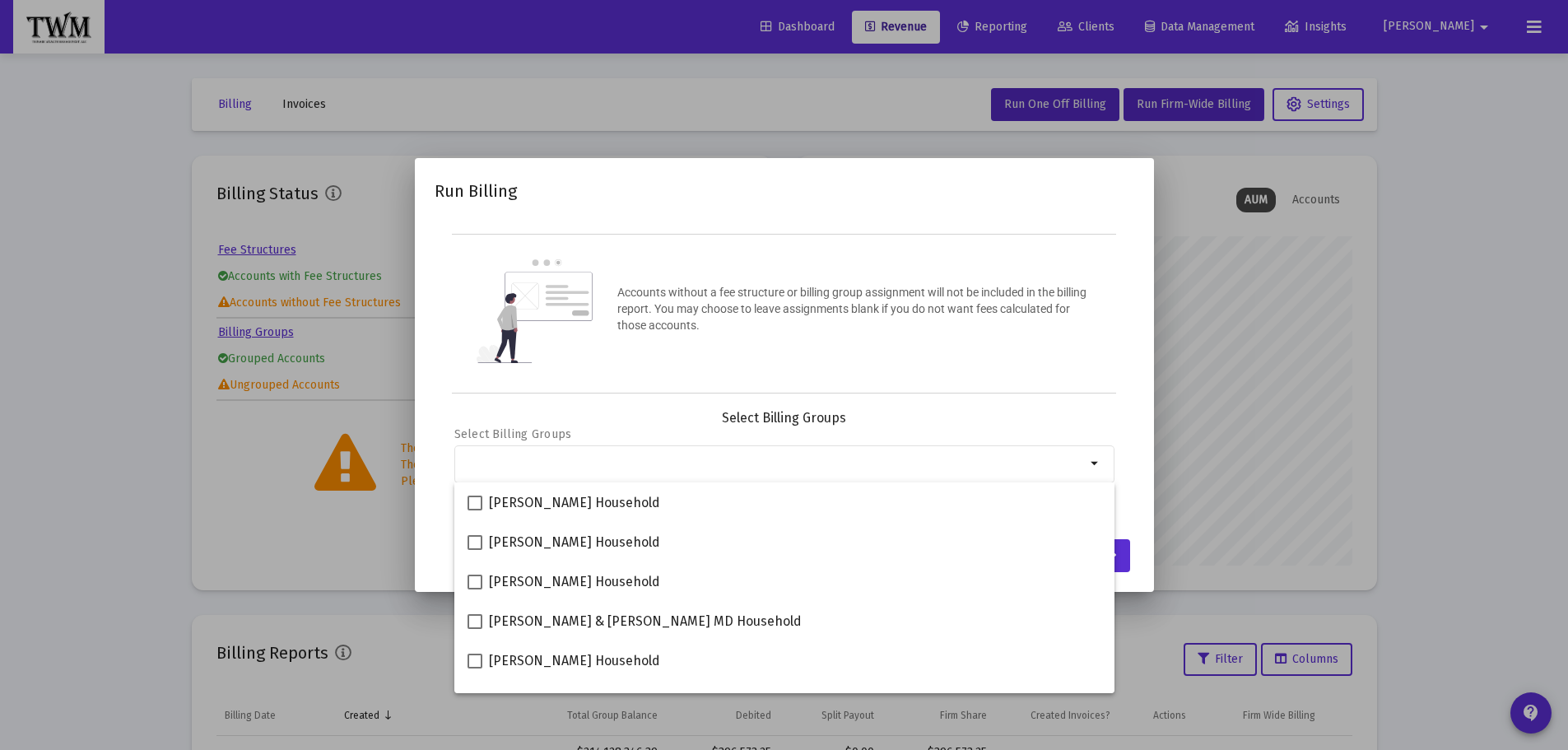
click at [913, 385] on div "Accounts without a fee structure or billing group assignment will not be includ…" at bounding box center [784, 314] width 665 height 159
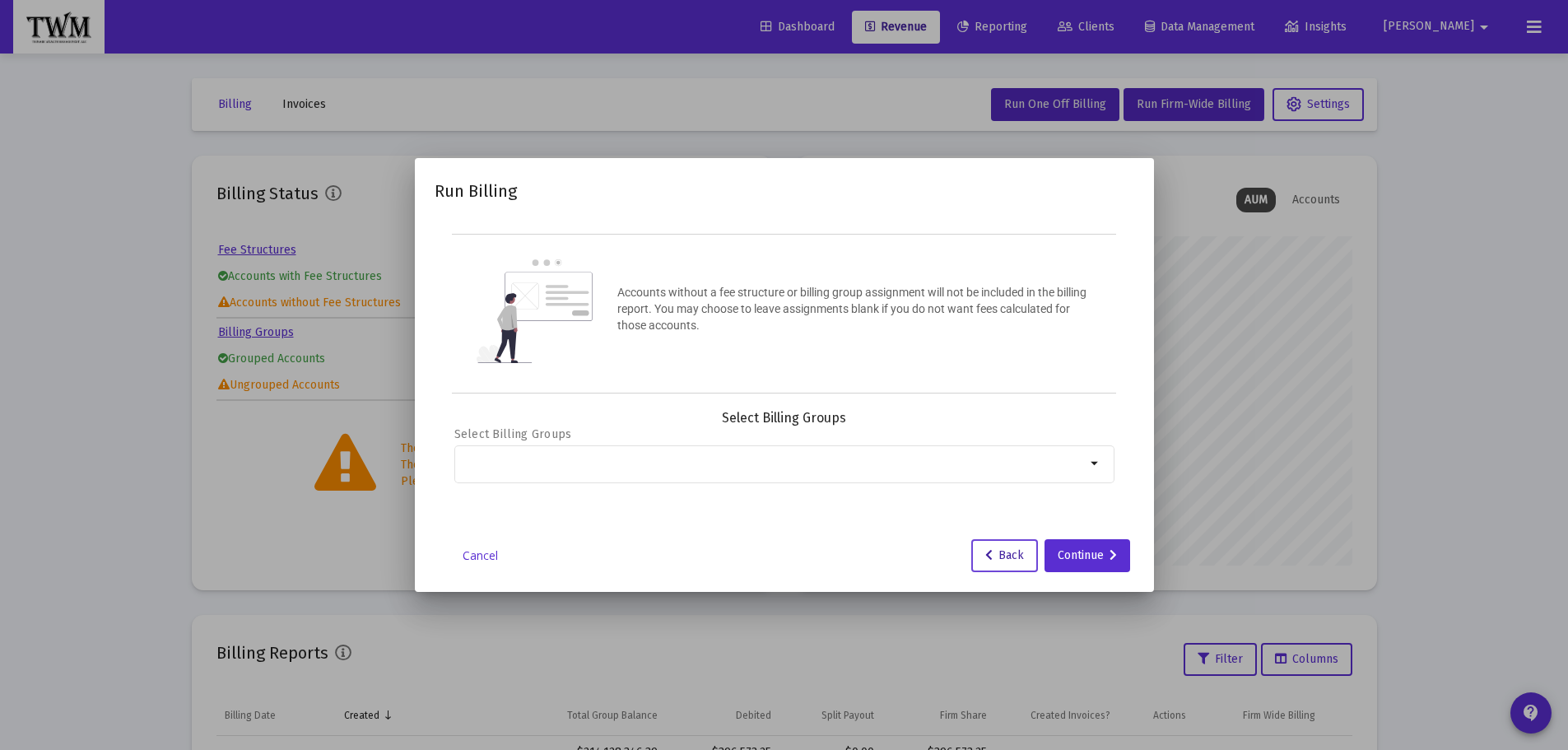
click at [1000, 547] on button "Back" at bounding box center [1004, 555] width 67 height 32
click at [486, 559] on link "Cancel" at bounding box center [481, 555] width 83 height 17
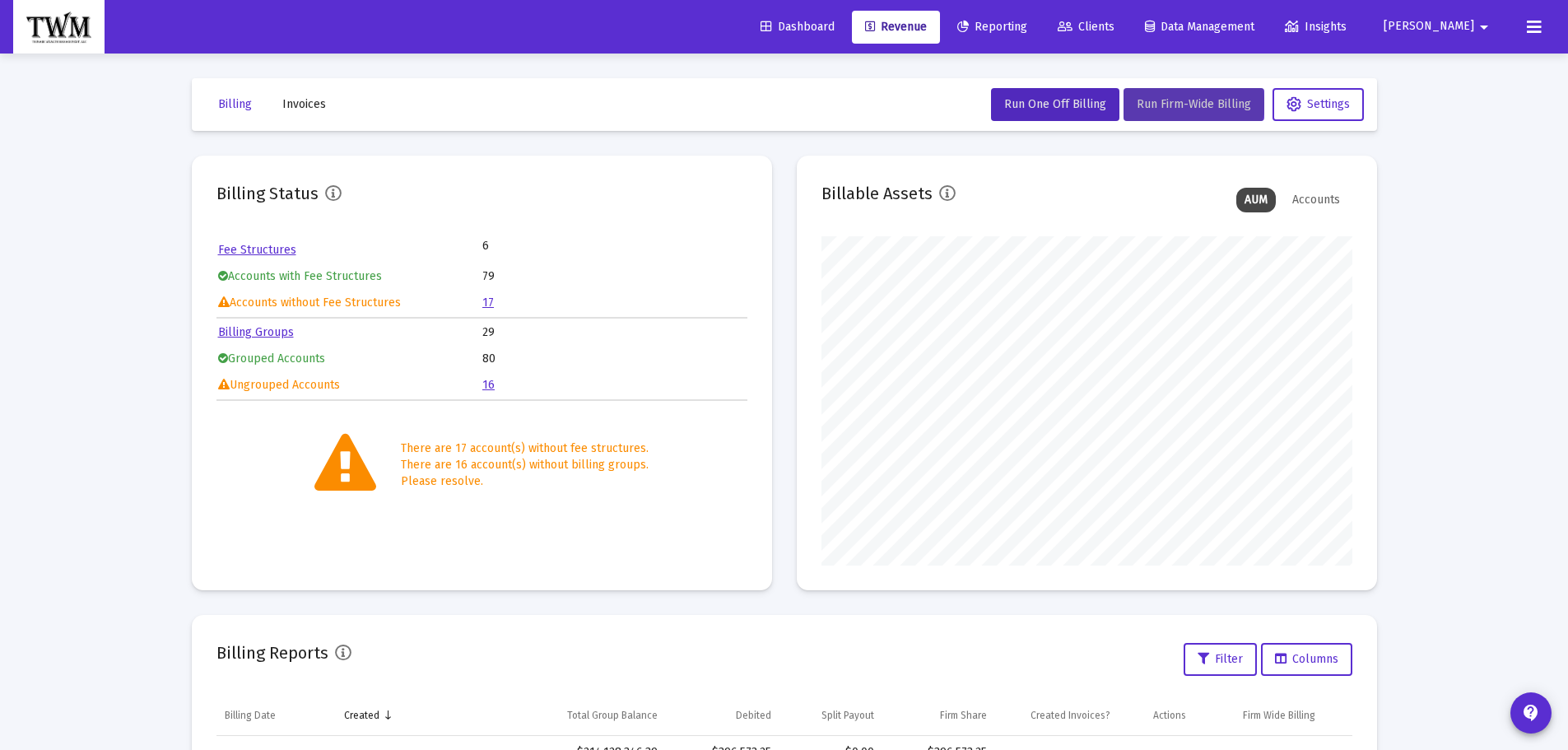
click at [1187, 98] on span "Run Firm-Wide Billing" at bounding box center [1194, 104] width 114 height 14
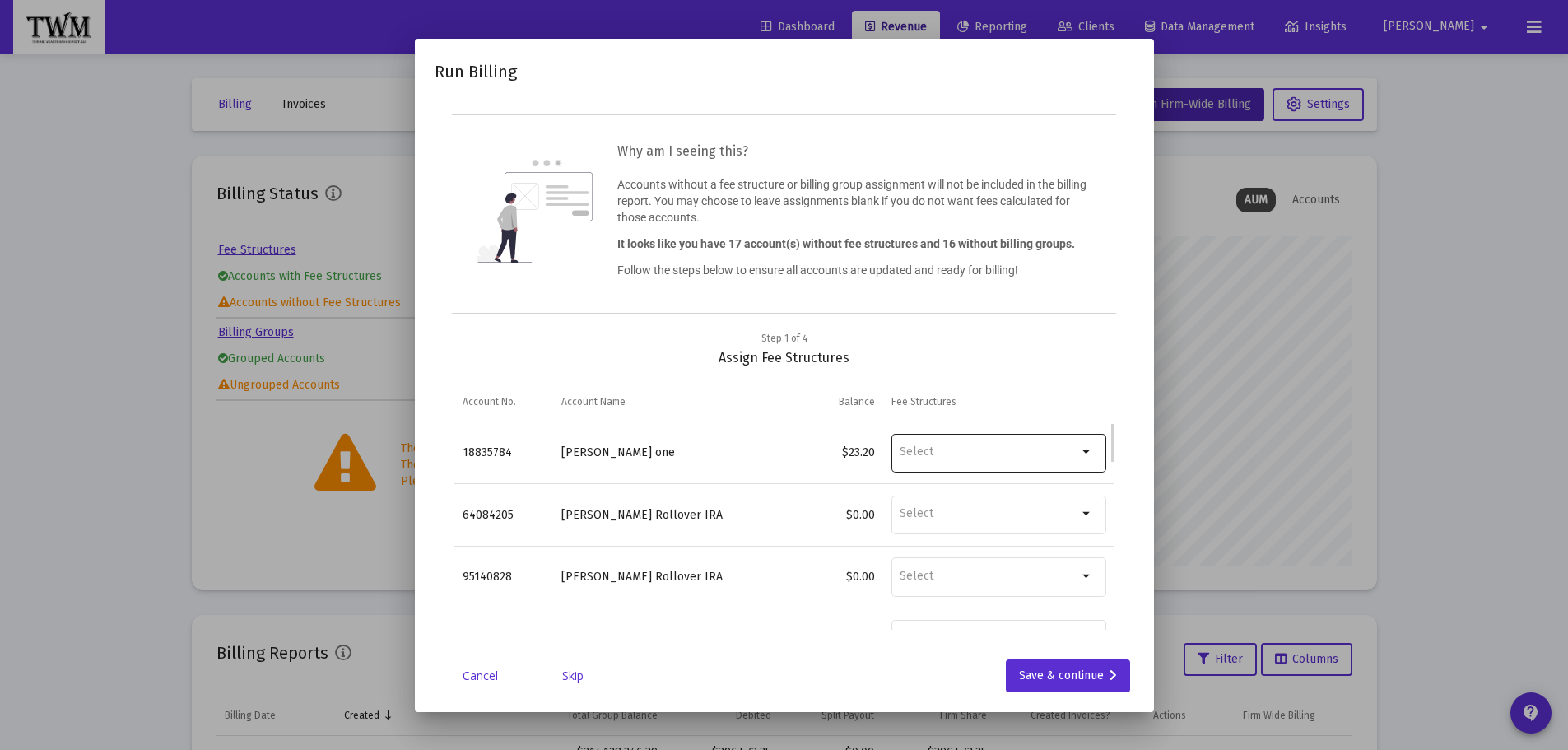
click at [1010, 452] on input "Selection" at bounding box center [989, 452] width 178 height 15
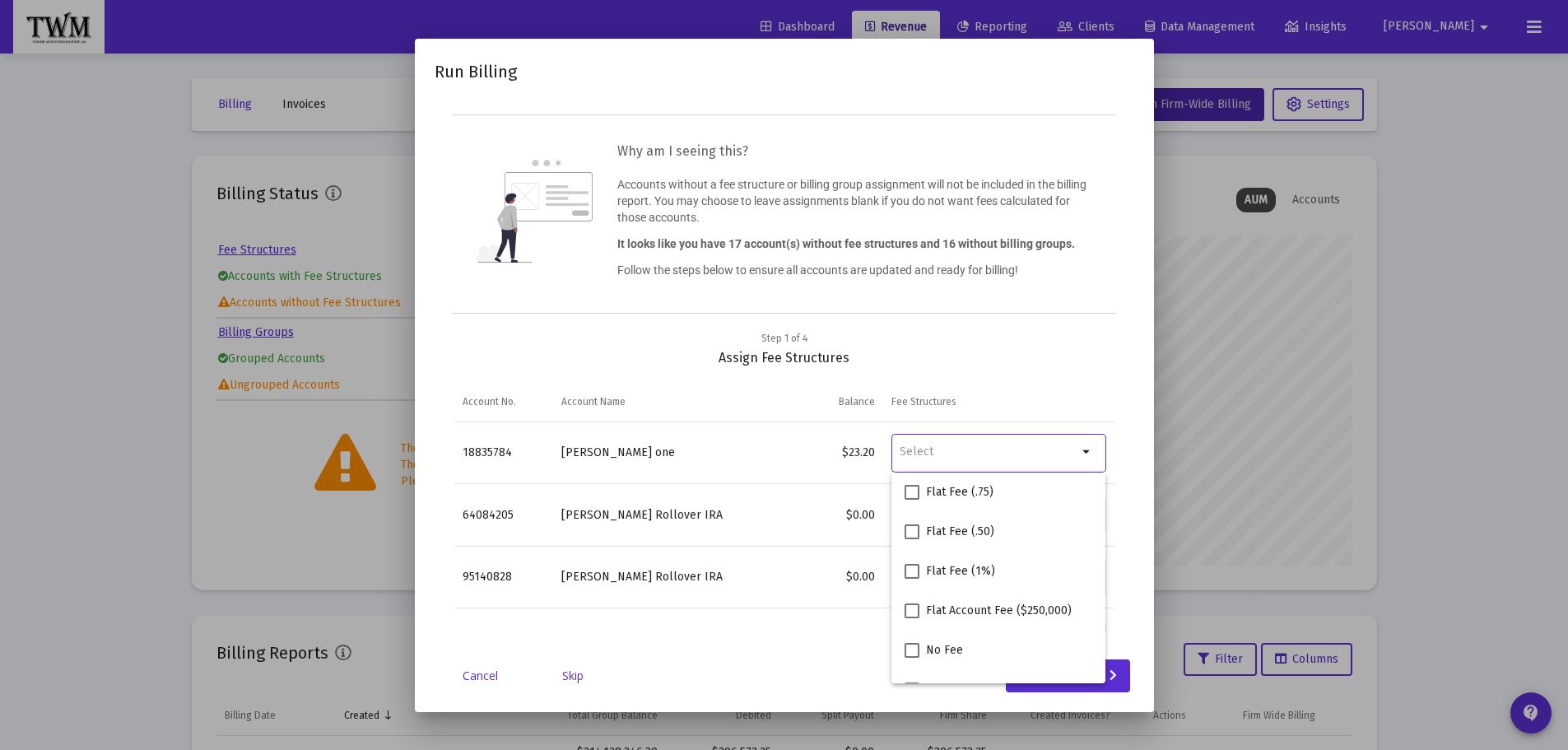
click at [1077, 353] on div "Step 1 of 4 Assign Fee Structures" at bounding box center [784, 348] width 660 height 36
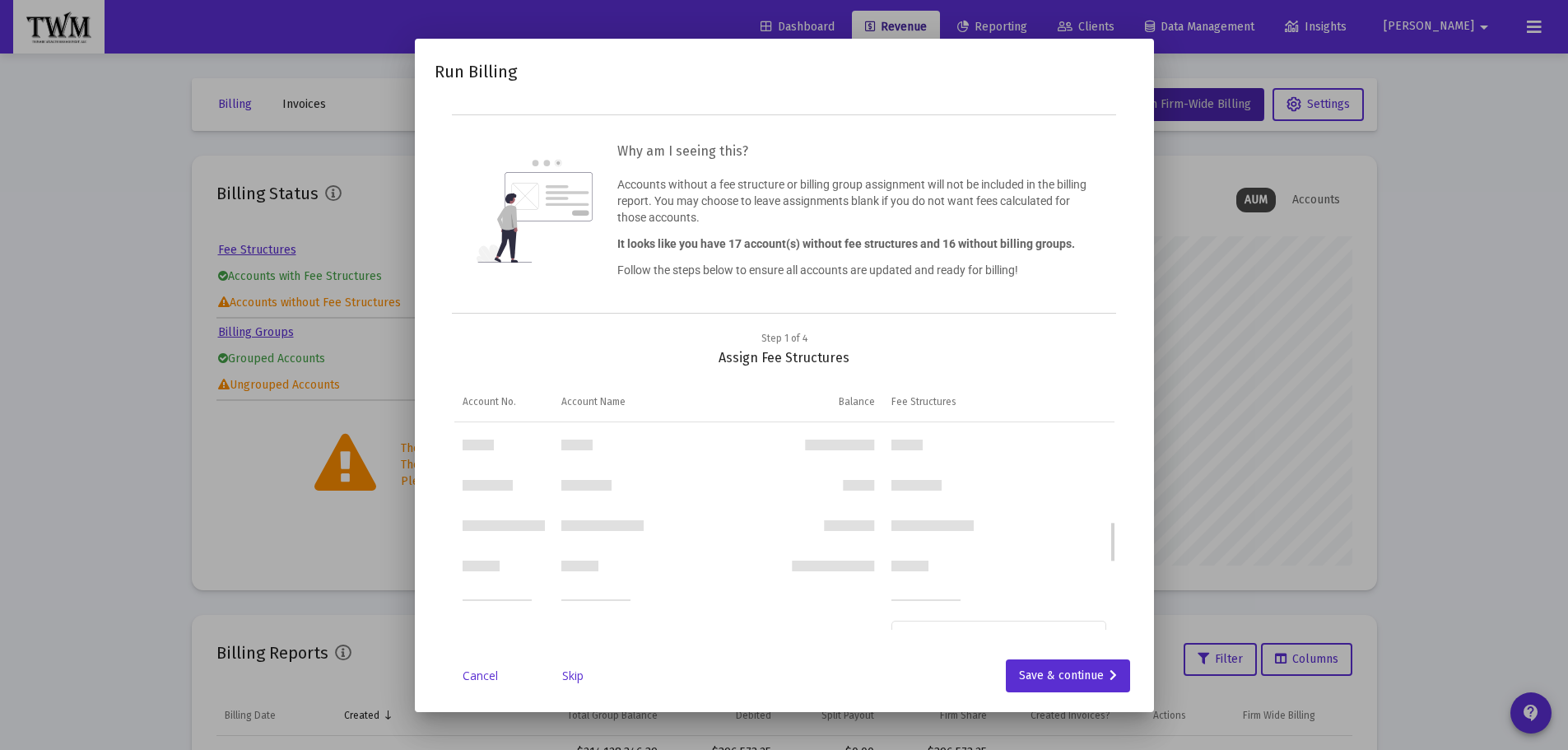
scroll to position [577, 0]
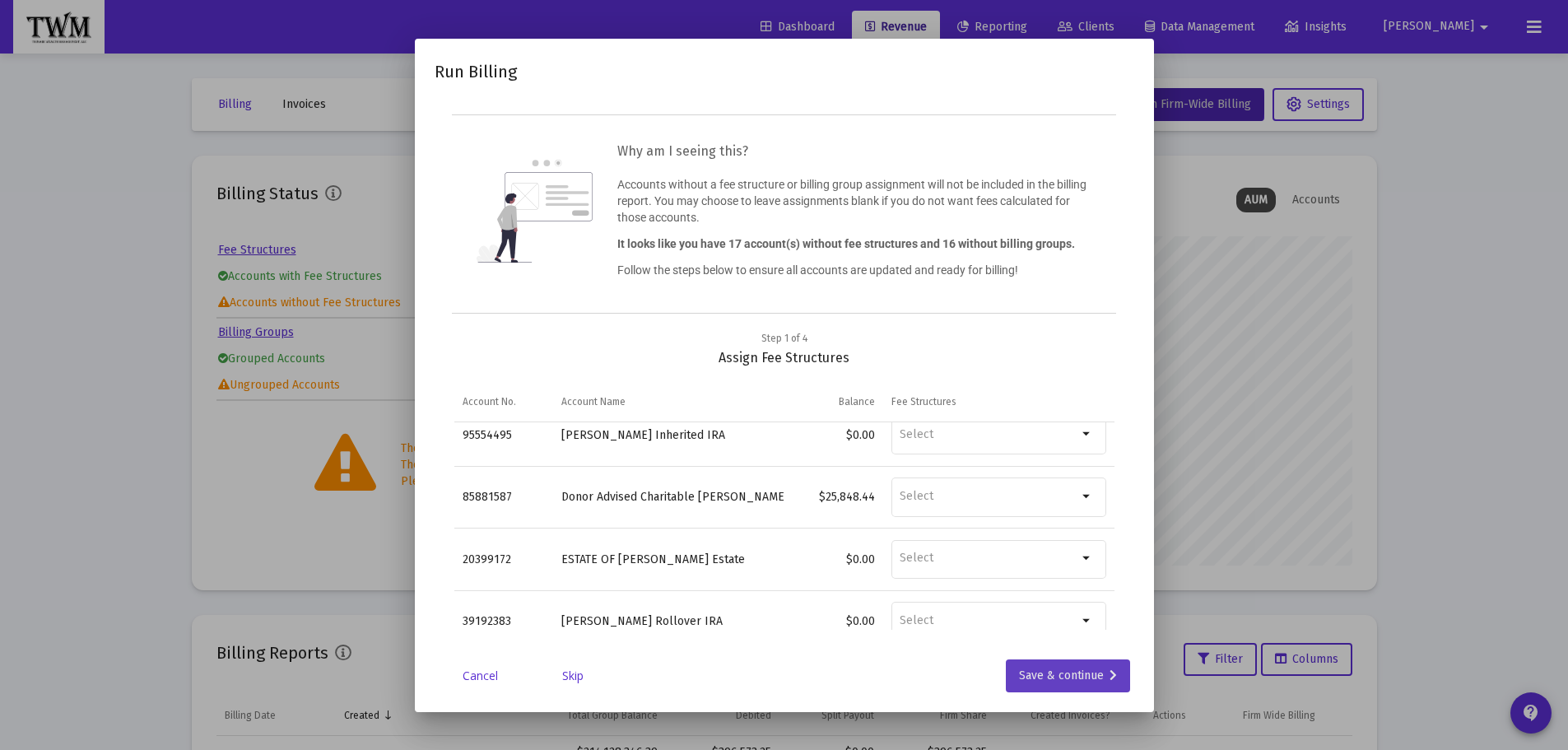
click at [1061, 668] on div "Save & continue" at bounding box center [1068, 675] width 98 height 32
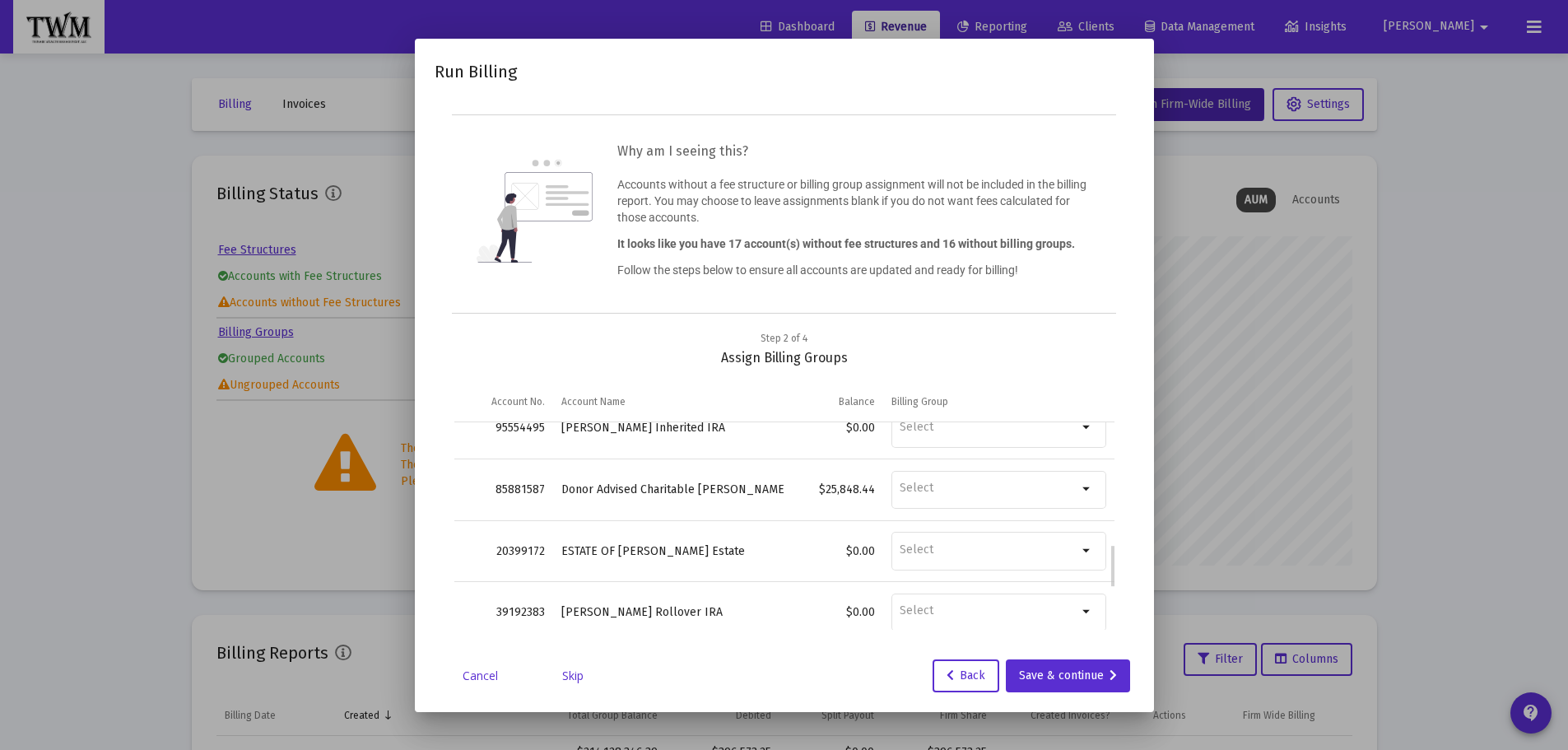
scroll to position [775, 0]
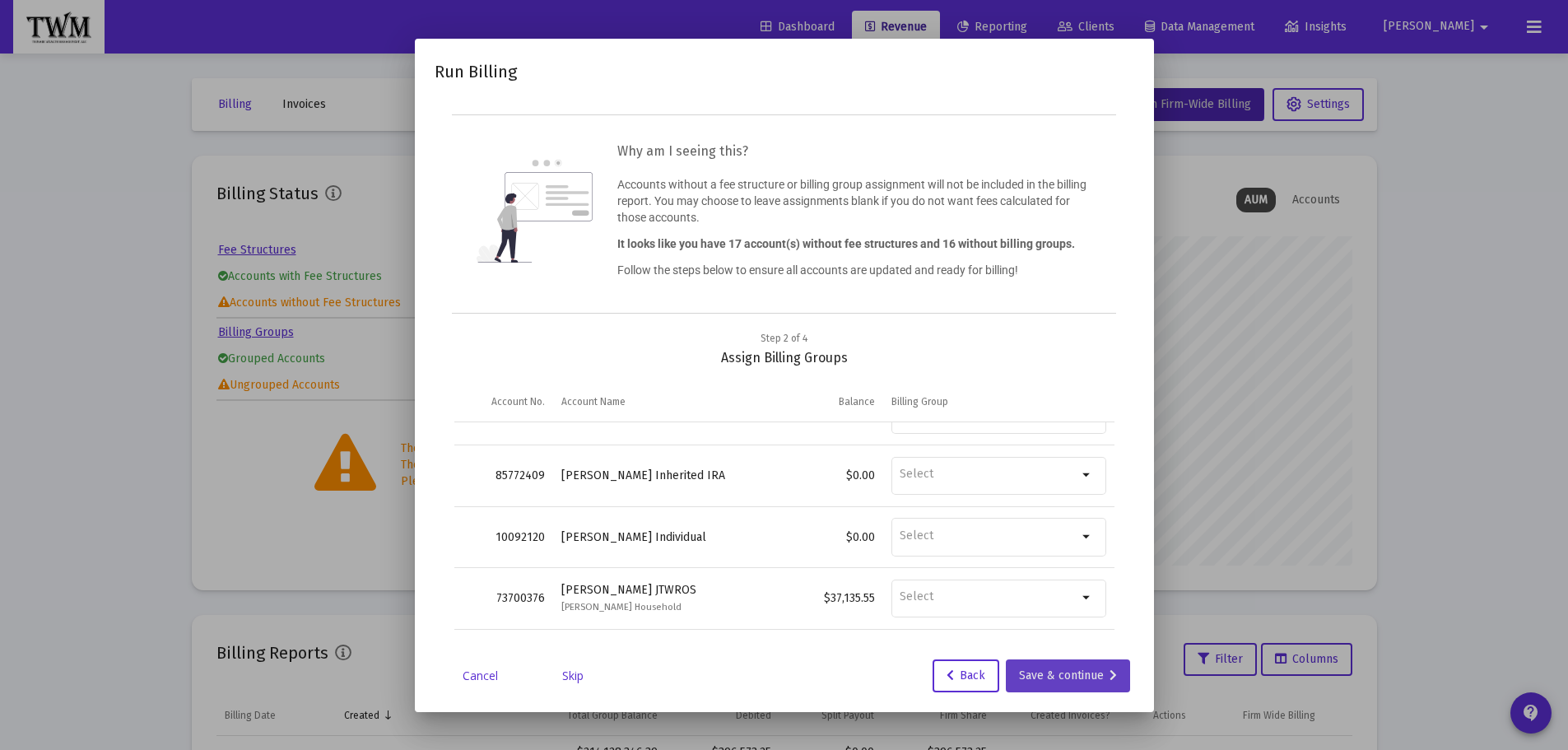
click at [1058, 665] on div "Save & continue" at bounding box center [1068, 675] width 98 height 32
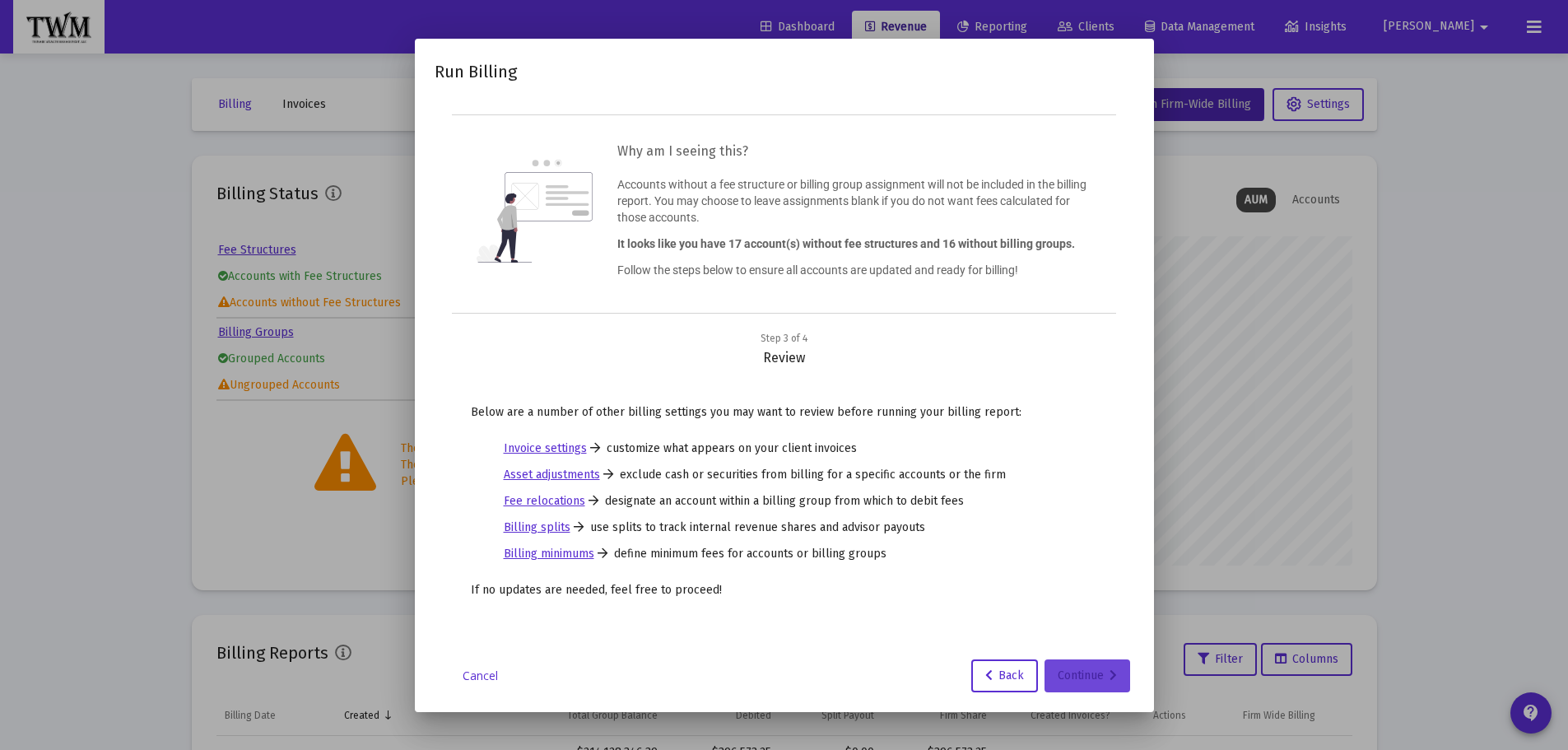
click at [1075, 668] on div "Continue" at bounding box center [1087, 675] width 59 height 32
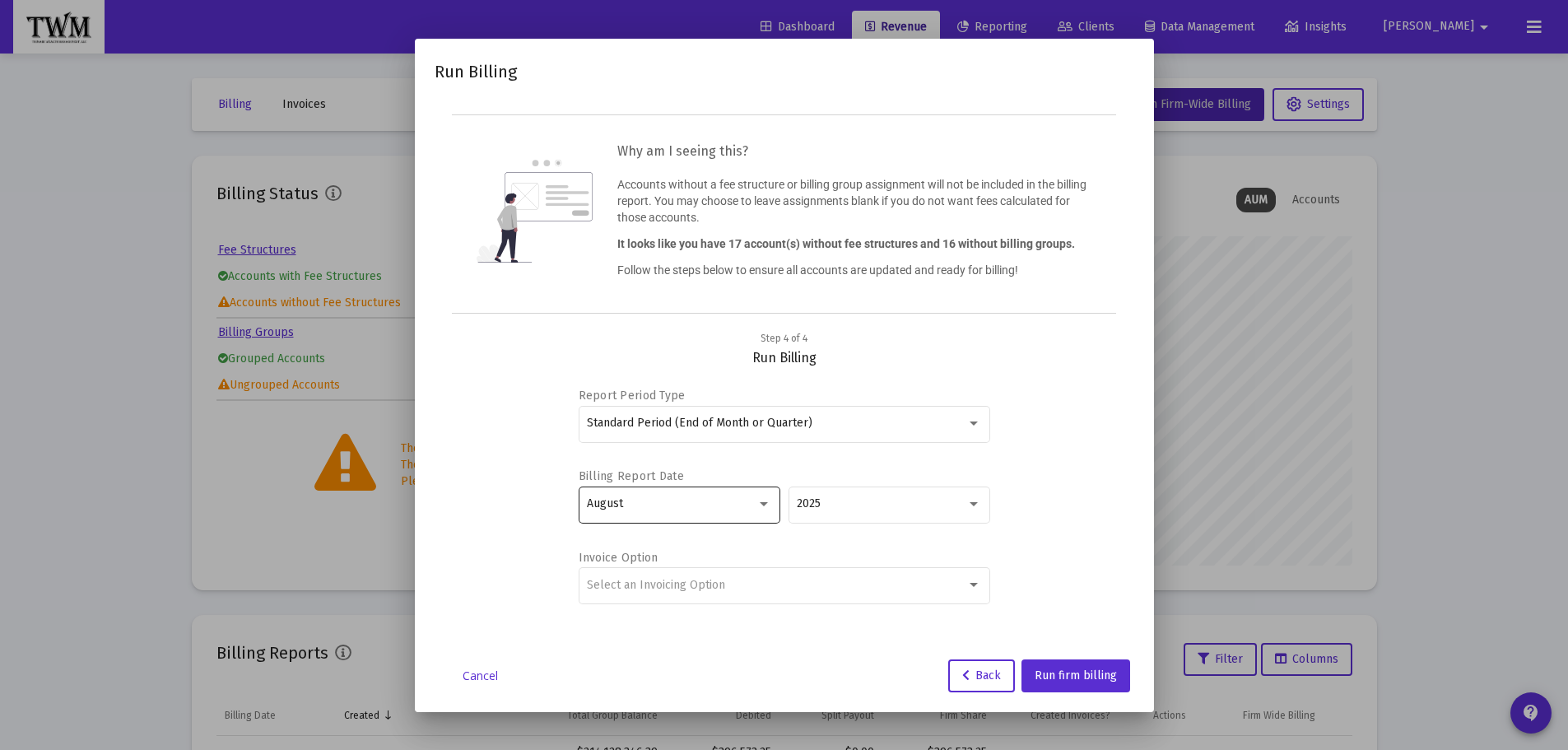
click at [698, 512] on div "August" at bounding box center [679, 503] width 184 height 40
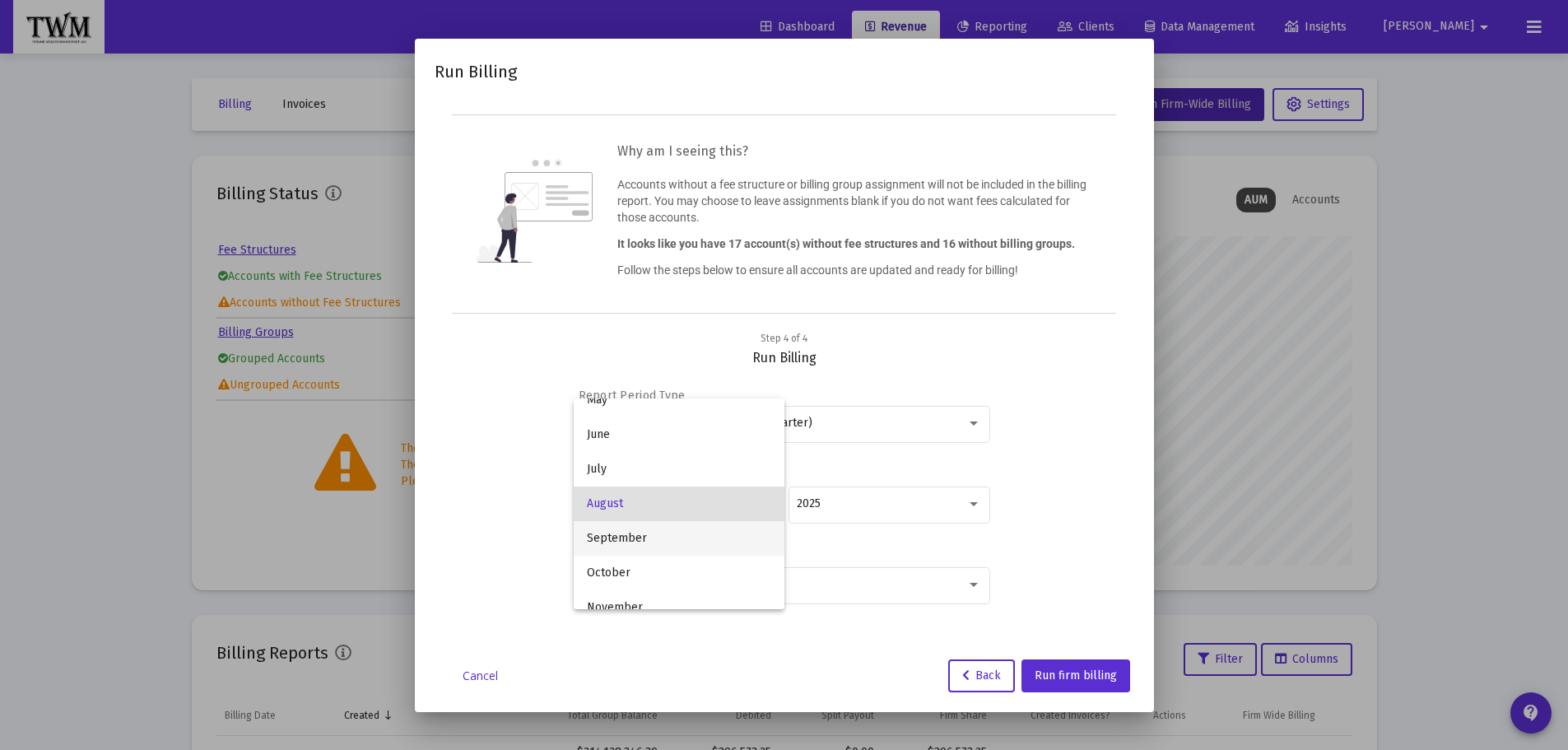
click at [686, 530] on span "September" at bounding box center [679, 538] width 184 height 34
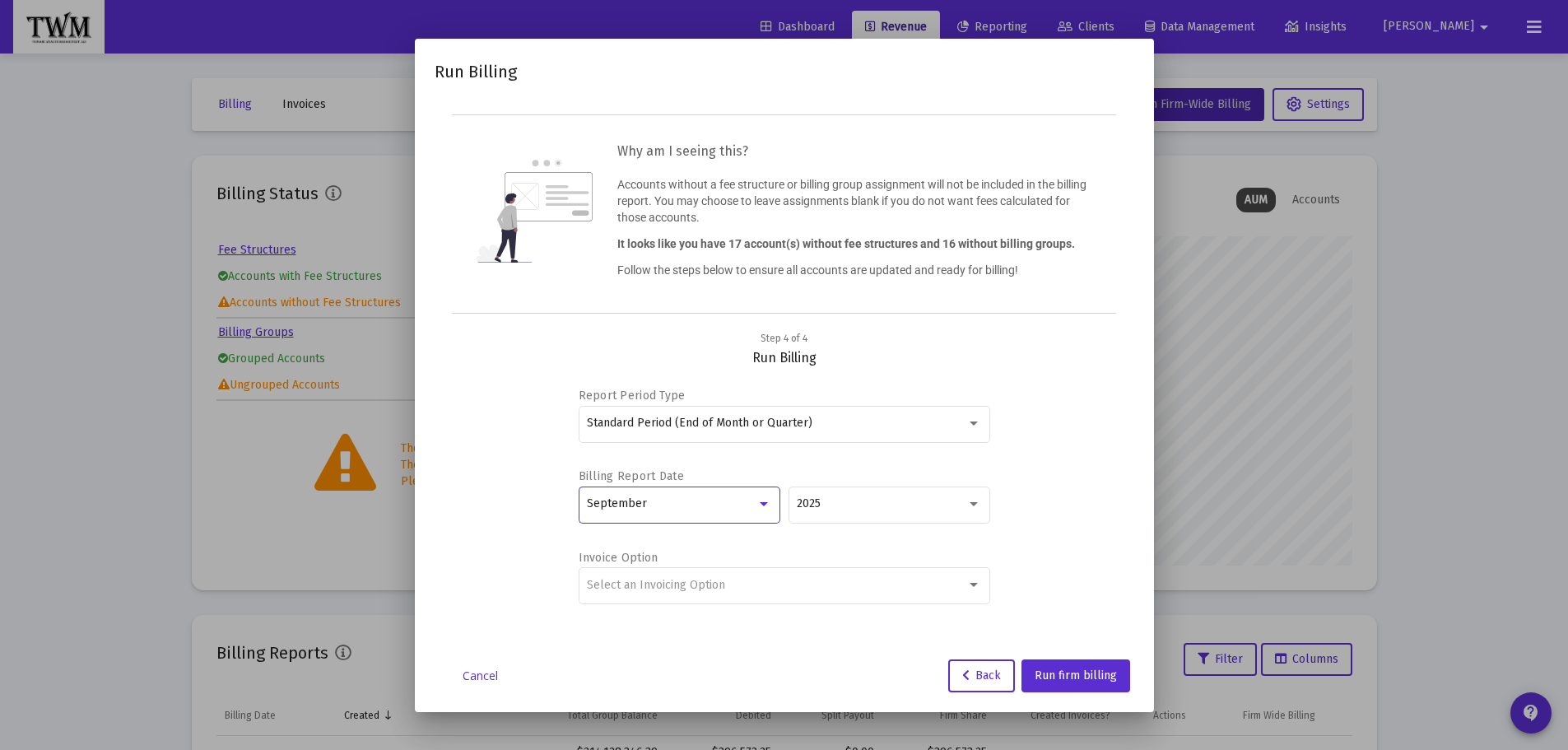
click at [1022, 477] on div "Report Period Type Standard Period (End of Month or Quarter) Billing Report Dat…" at bounding box center [784, 498] width 660 height 264
click at [804, 429] on span "Standard Period (End of Month or Quarter)" at bounding box center [699, 423] width 225 height 14
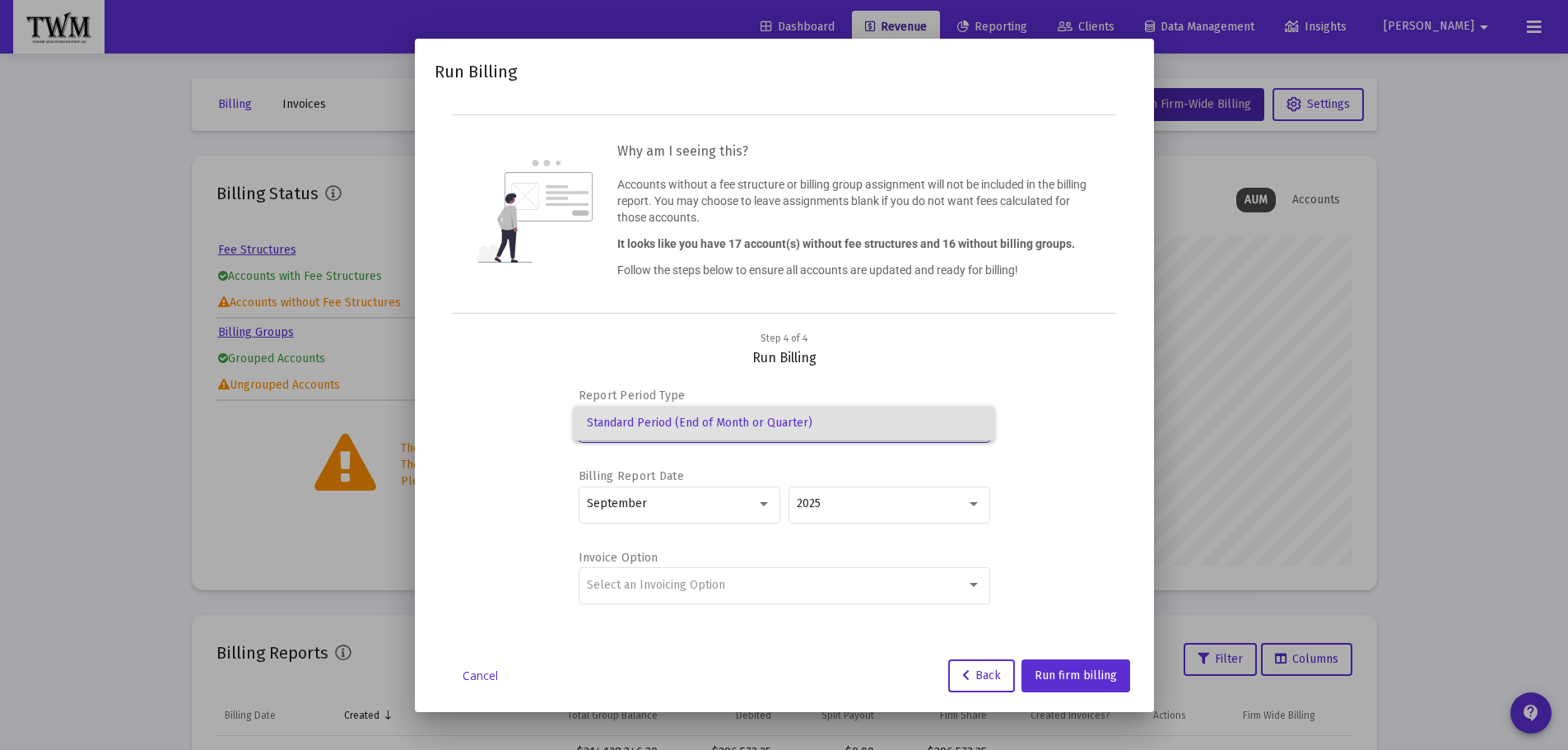
click at [804, 429] on span "Standard Period (End of Month or Quarter)" at bounding box center [784, 423] width 394 height 34
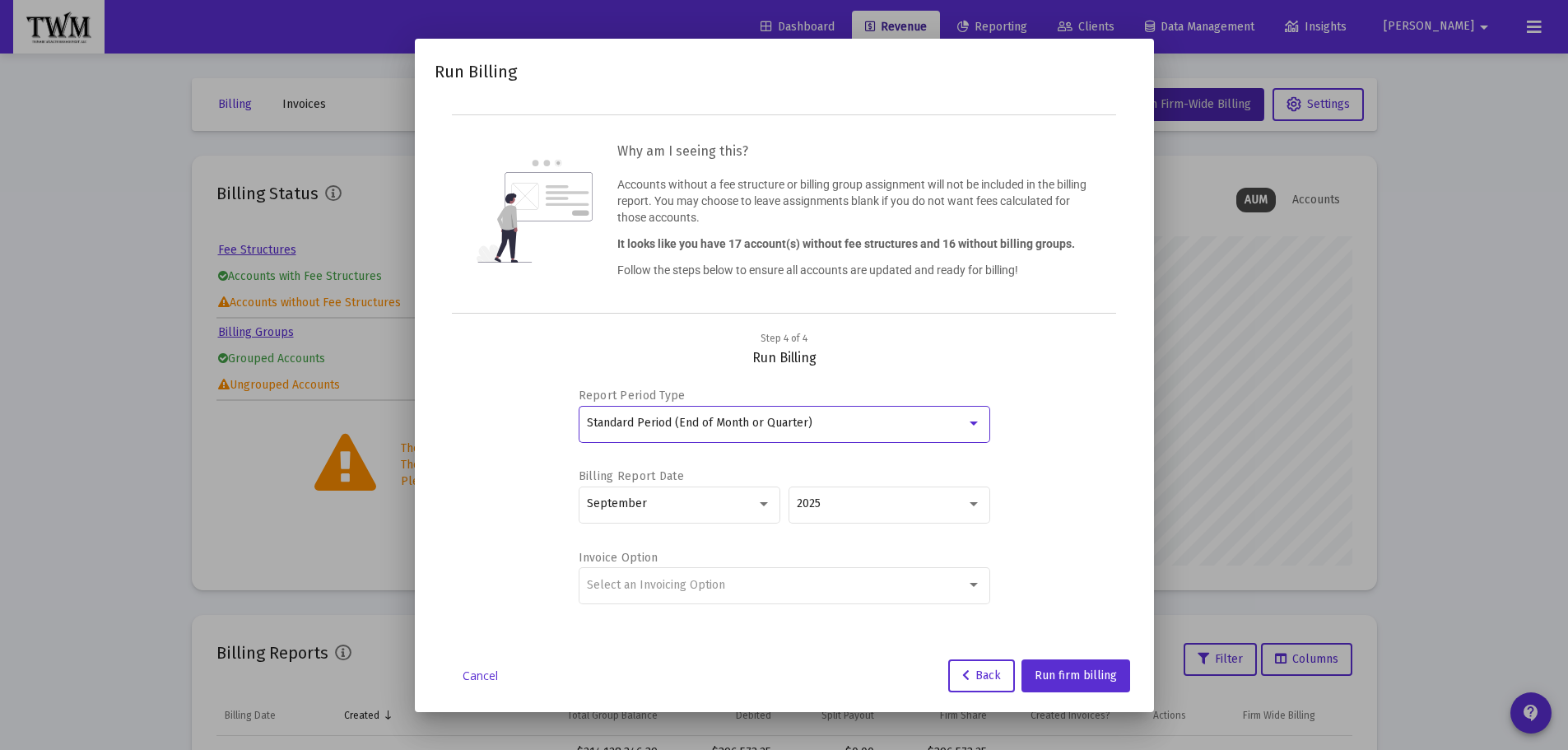
click at [1055, 427] on div "Report Period Type Standard Period (End of Month or Quarter) Billing Report Dat…" at bounding box center [784, 498] width 660 height 264
click at [856, 580] on div "Select an Invoicing Option" at bounding box center [777, 585] width 380 height 13
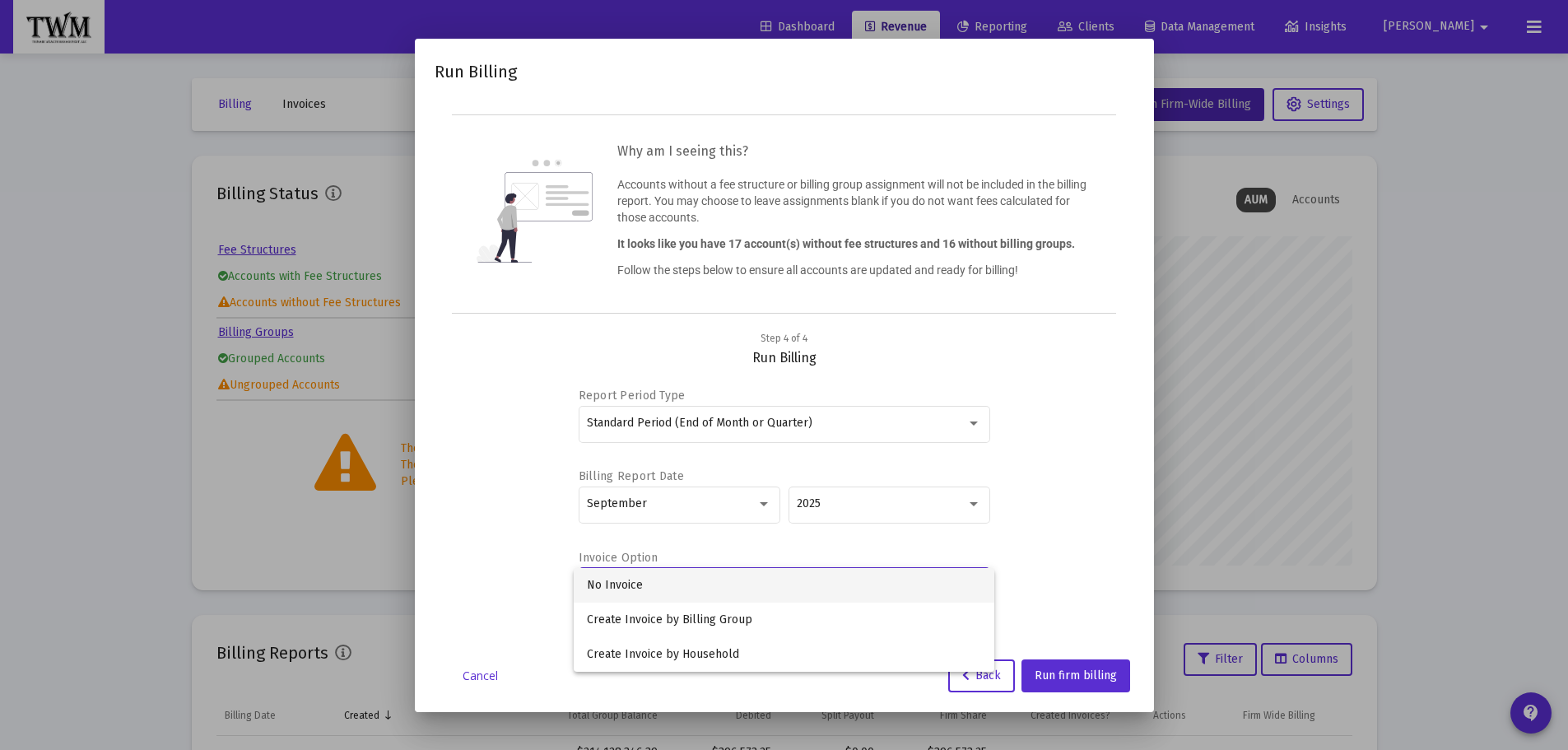
click at [856, 580] on span "No Invoice" at bounding box center [784, 585] width 394 height 34
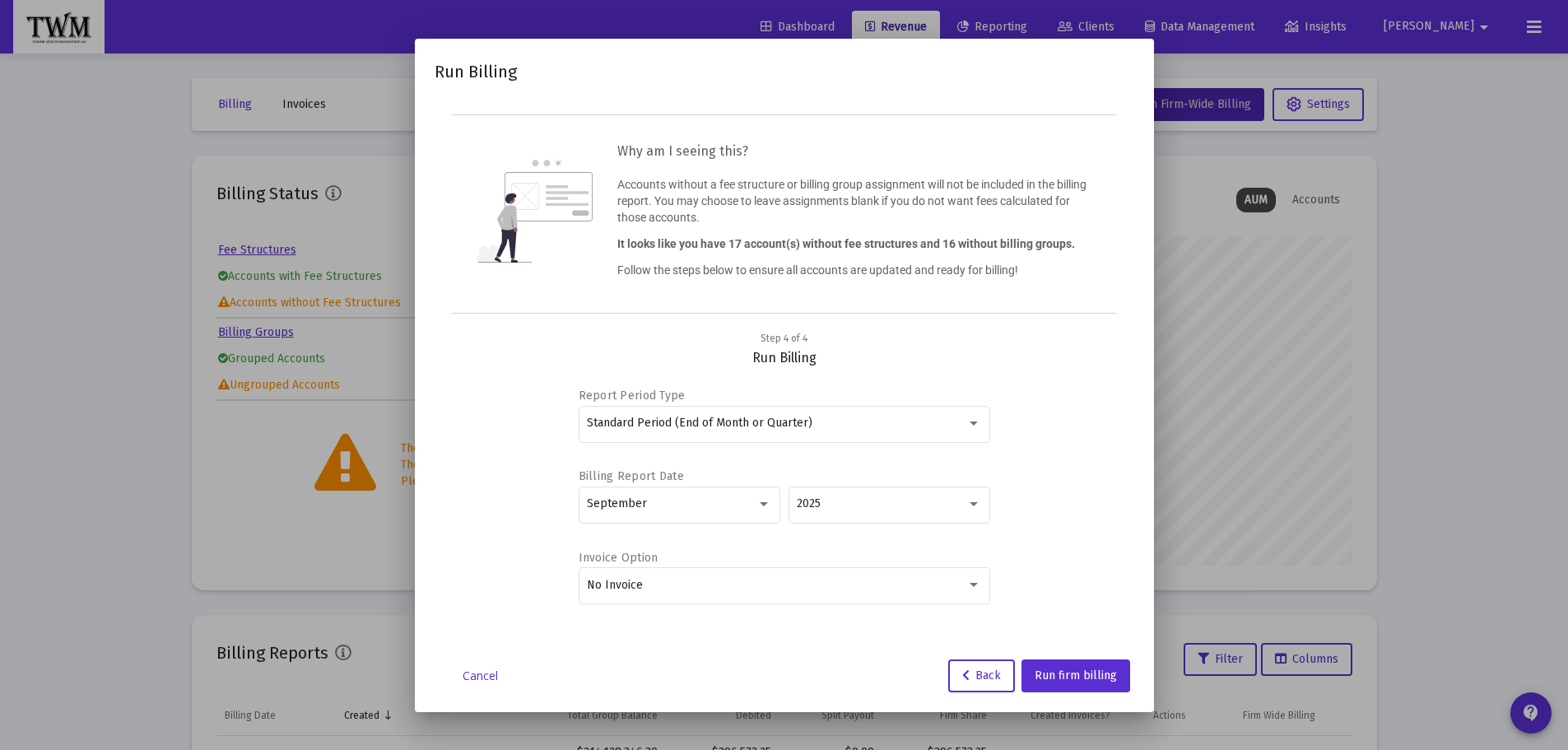
click at [1046, 543] on div "Report Period Type Standard Period (End of Month or Quarter) Billing Report Dat…" at bounding box center [784, 498] width 660 height 264
click at [1067, 674] on span "Run firm billing" at bounding box center [1076, 675] width 83 height 14
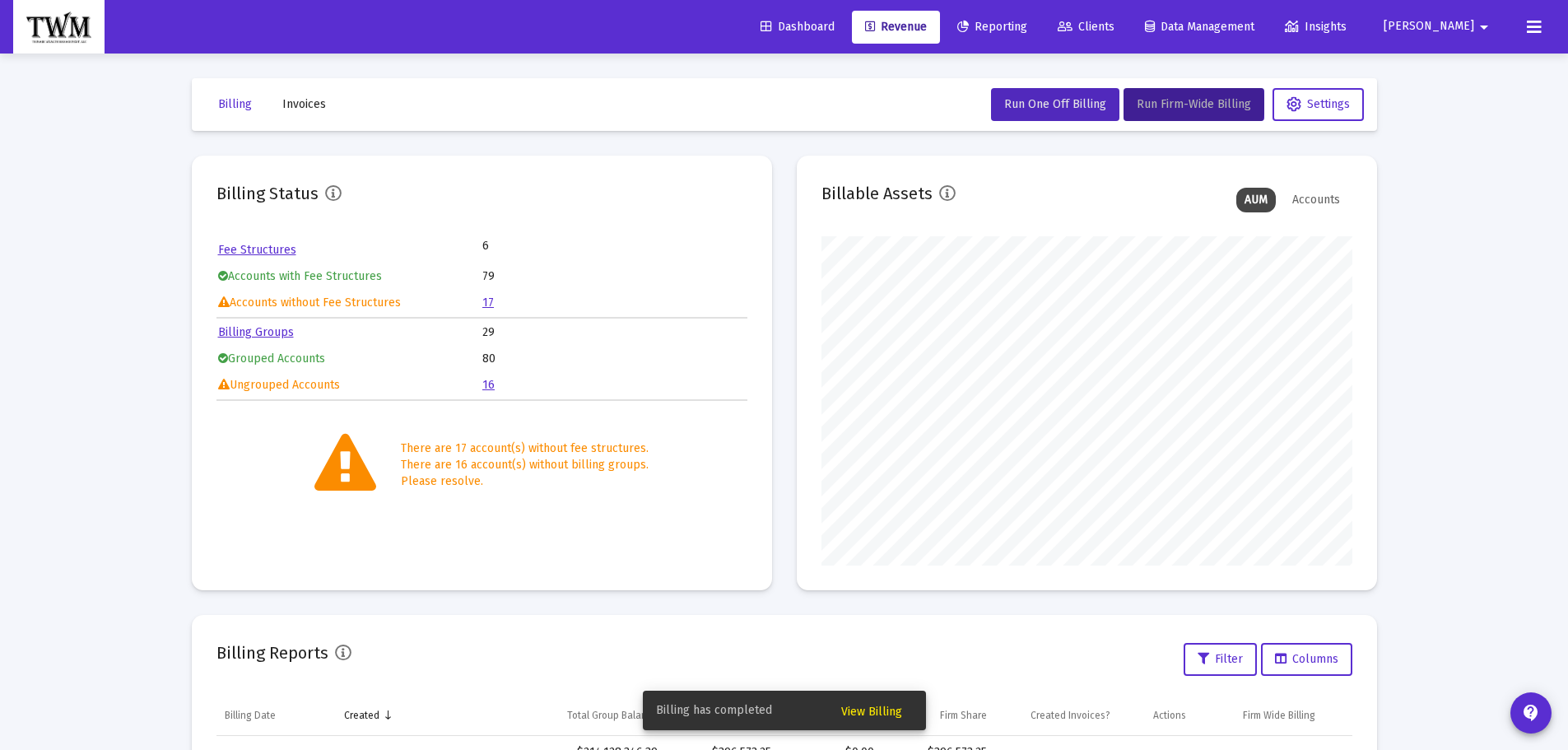
click at [871, 709] on span "View Billing" at bounding box center [872, 712] width 61 height 14
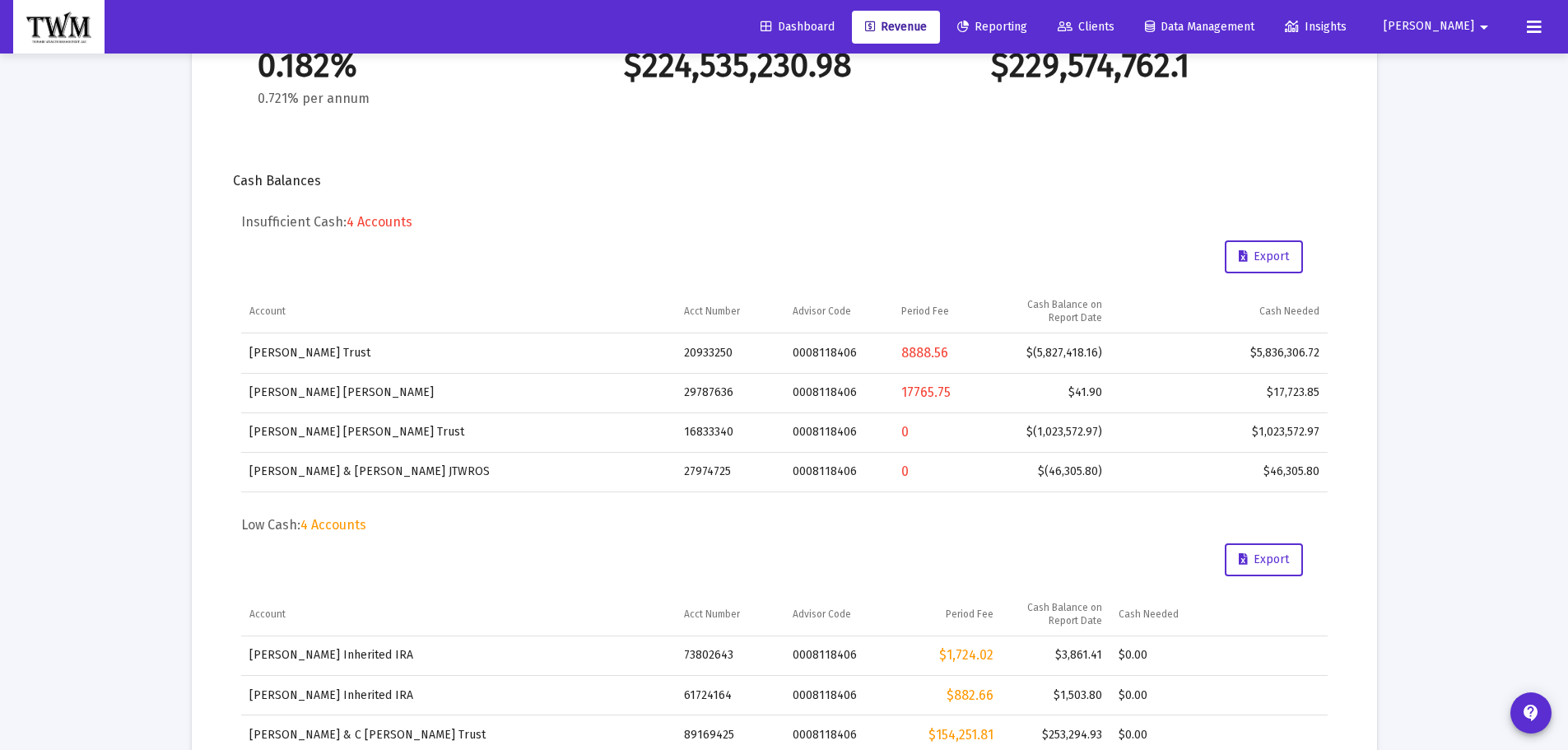
scroll to position [411, 0]
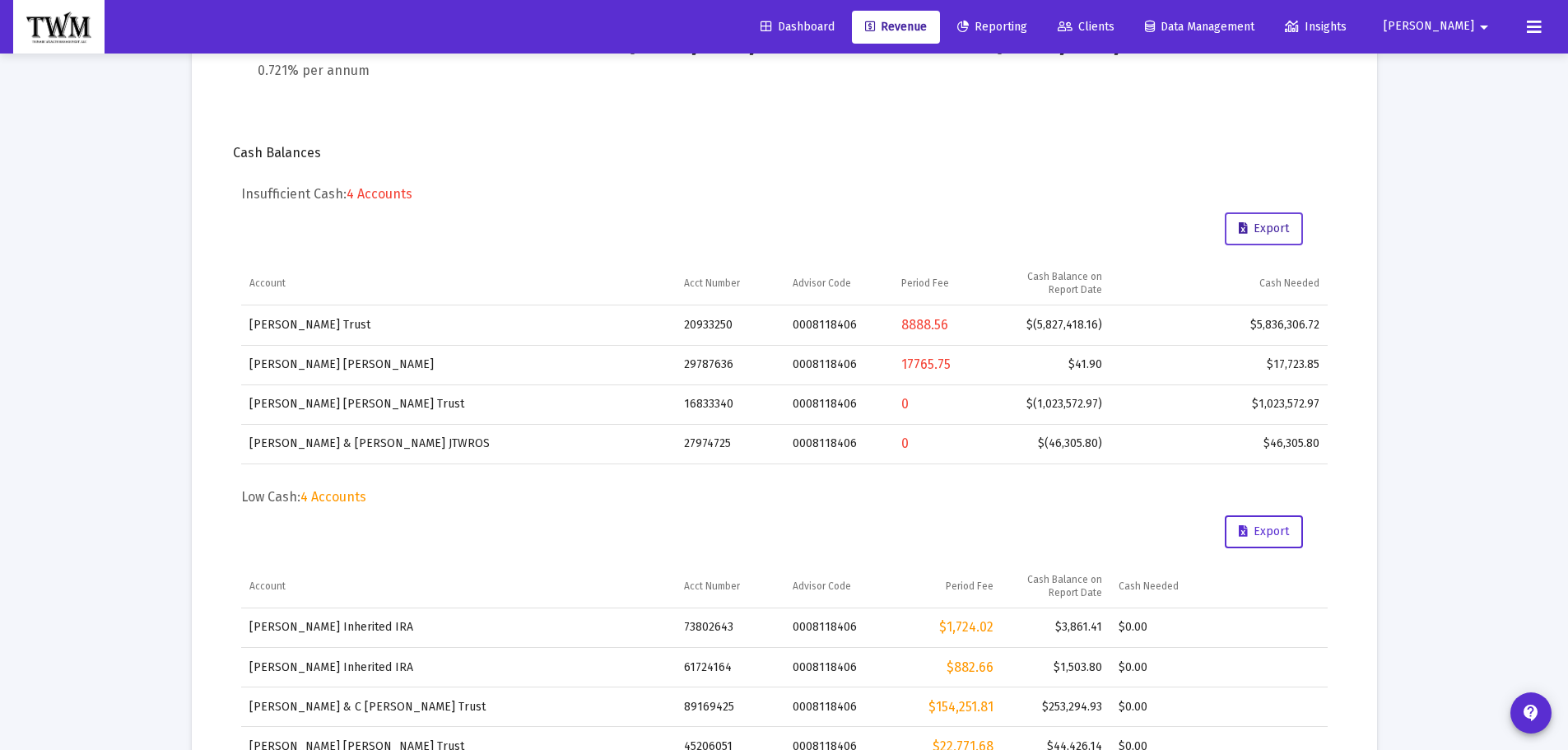
click at [1259, 222] on span "Export" at bounding box center [1263, 228] width 50 height 14
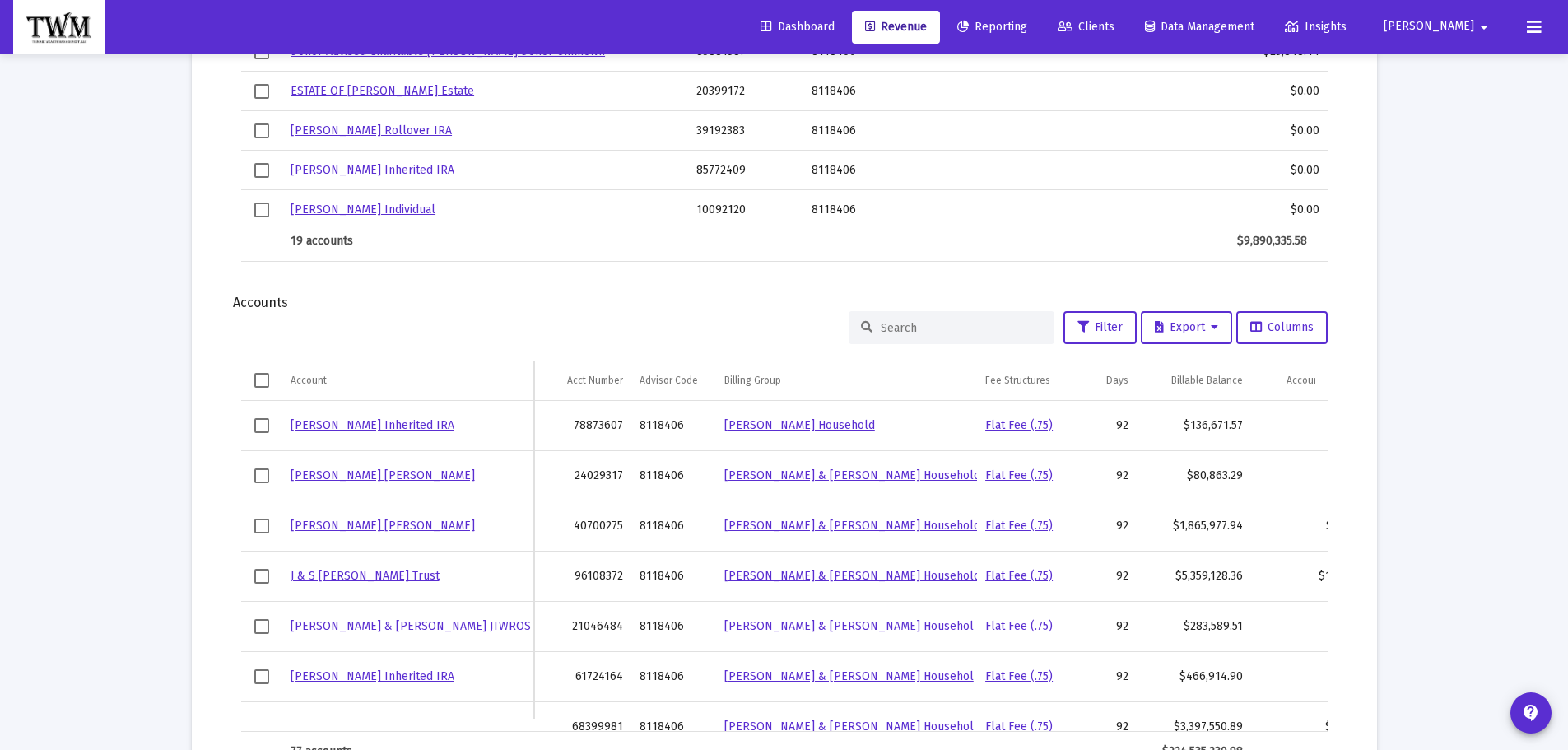
scroll to position [1556, 0]
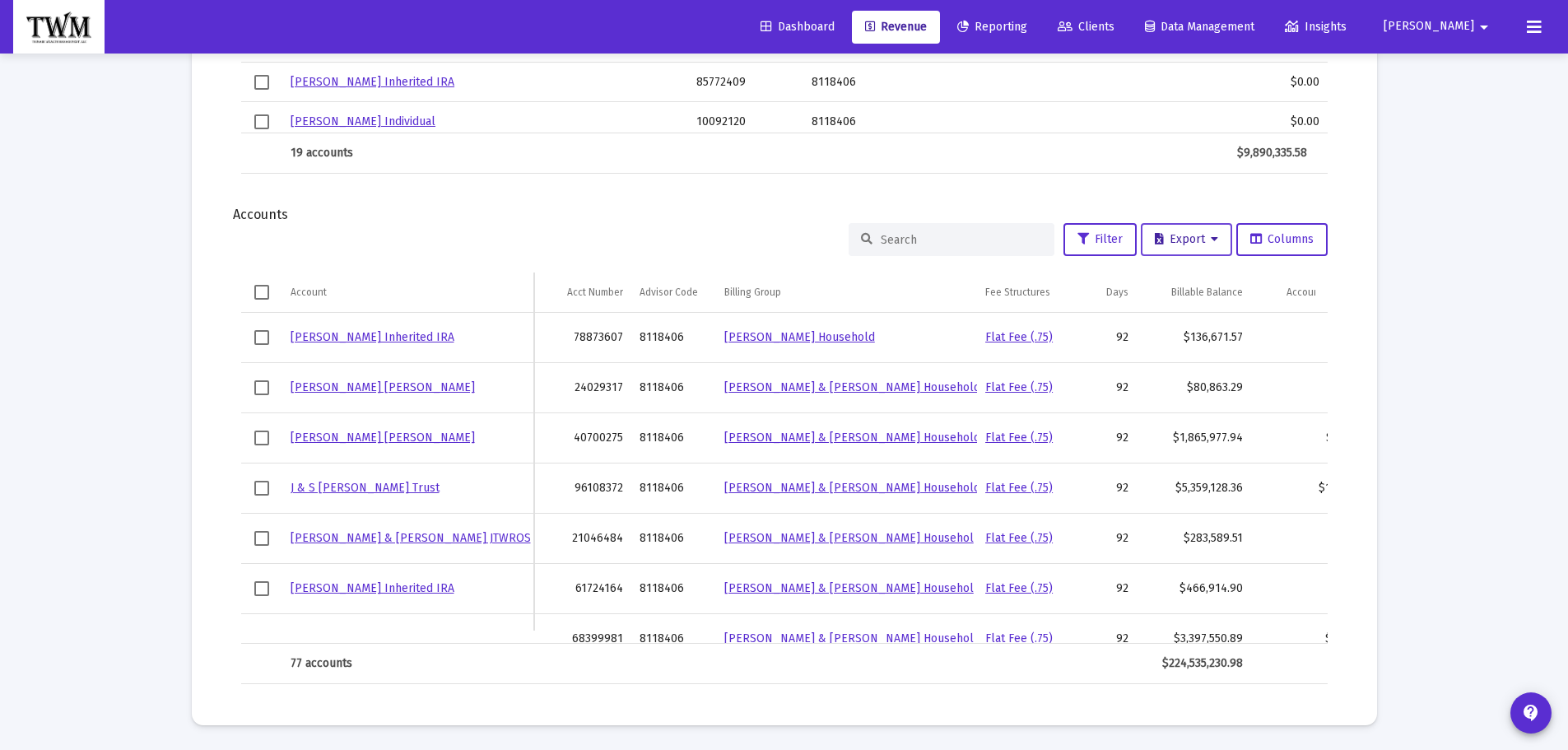
click at [1174, 241] on span "Export" at bounding box center [1186, 239] width 63 height 14
click at [1189, 282] on button "Export All Rows" at bounding box center [1190, 282] width 112 height 39
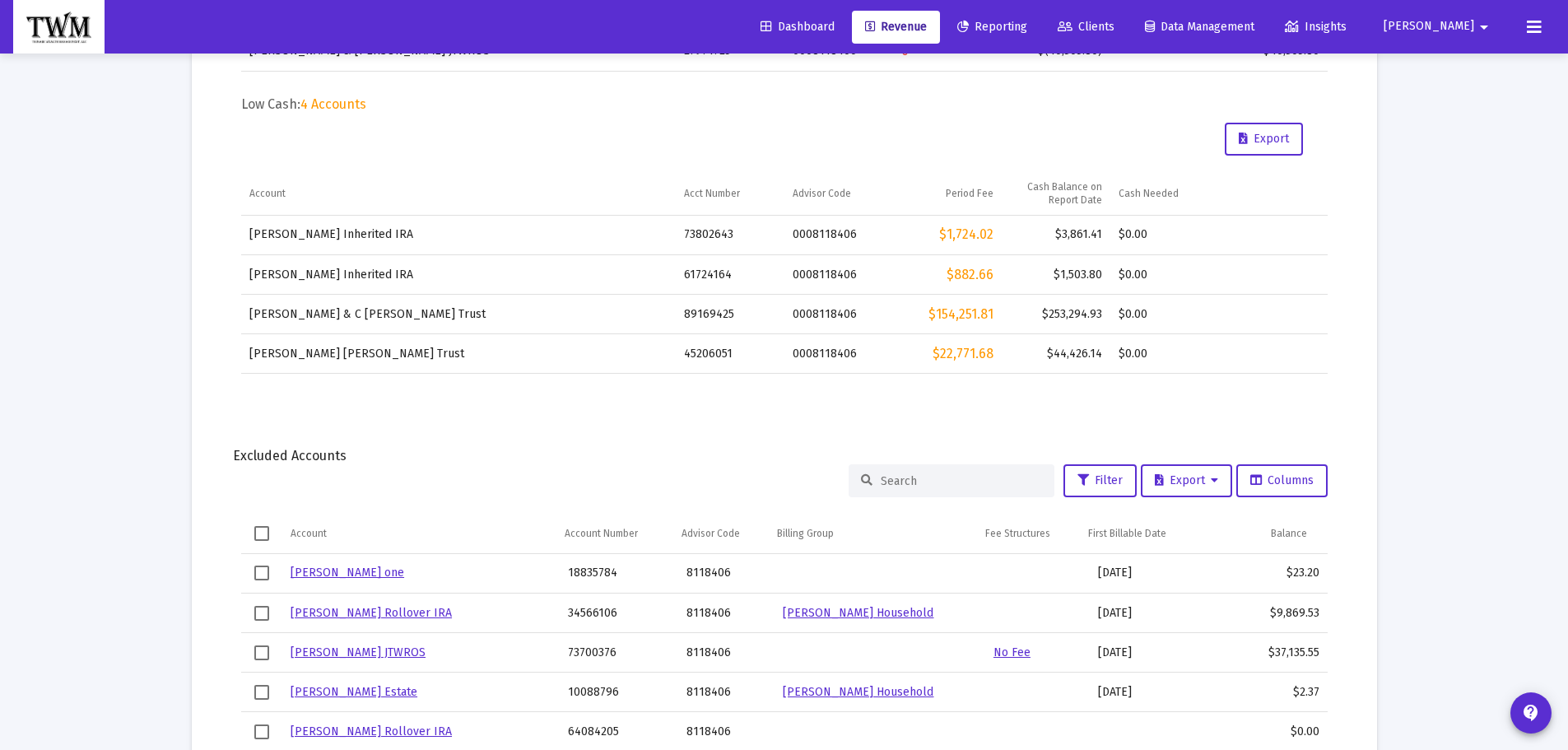
scroll to position [651, 0]
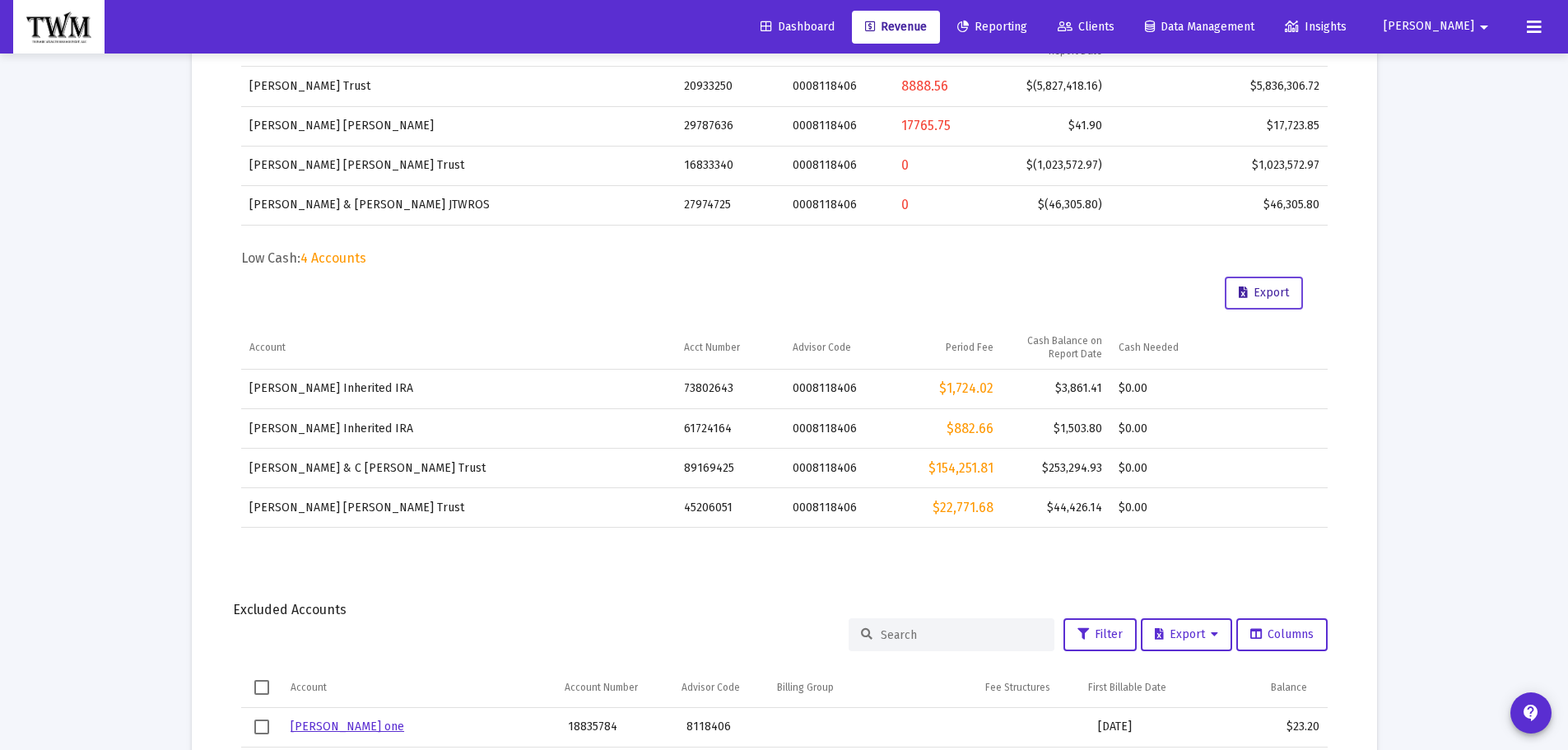
click at [1266, 297] on span "Export" at bounding box center [1263, 292] width 50 height 14
